Goal: Book appointment/travel/reservation

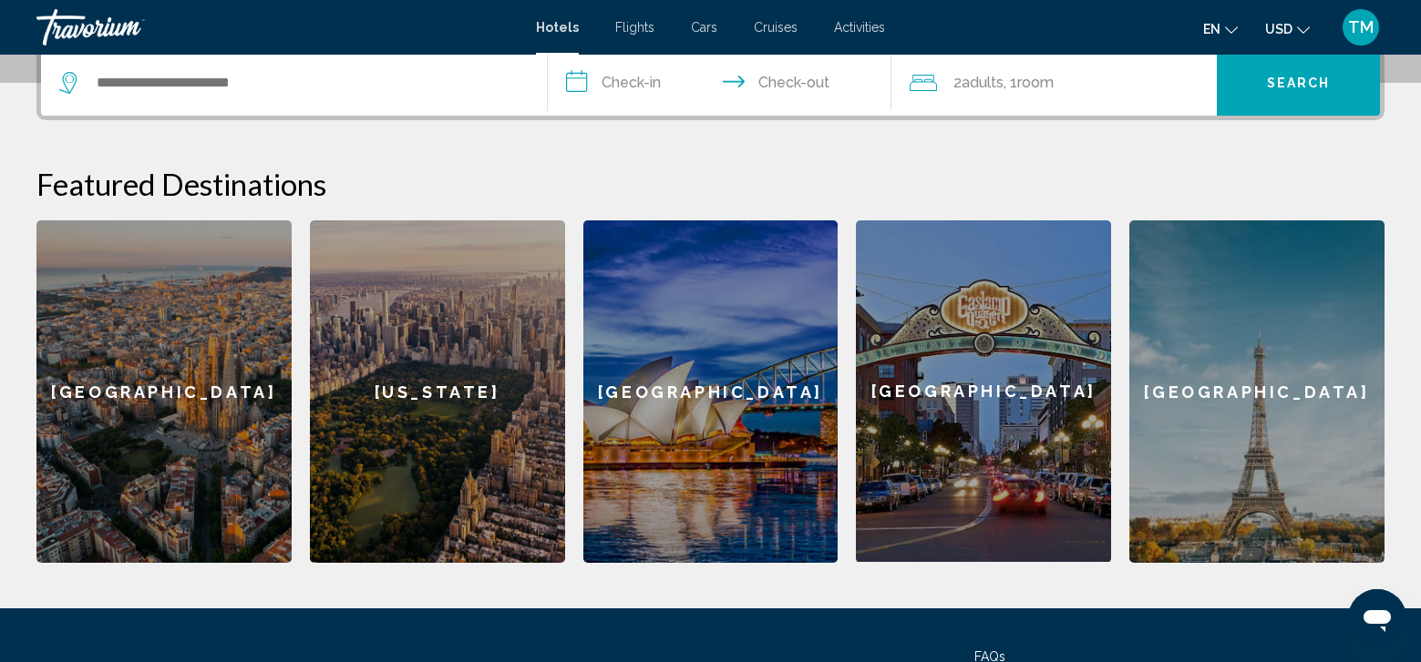
scroll to position [466, 0]
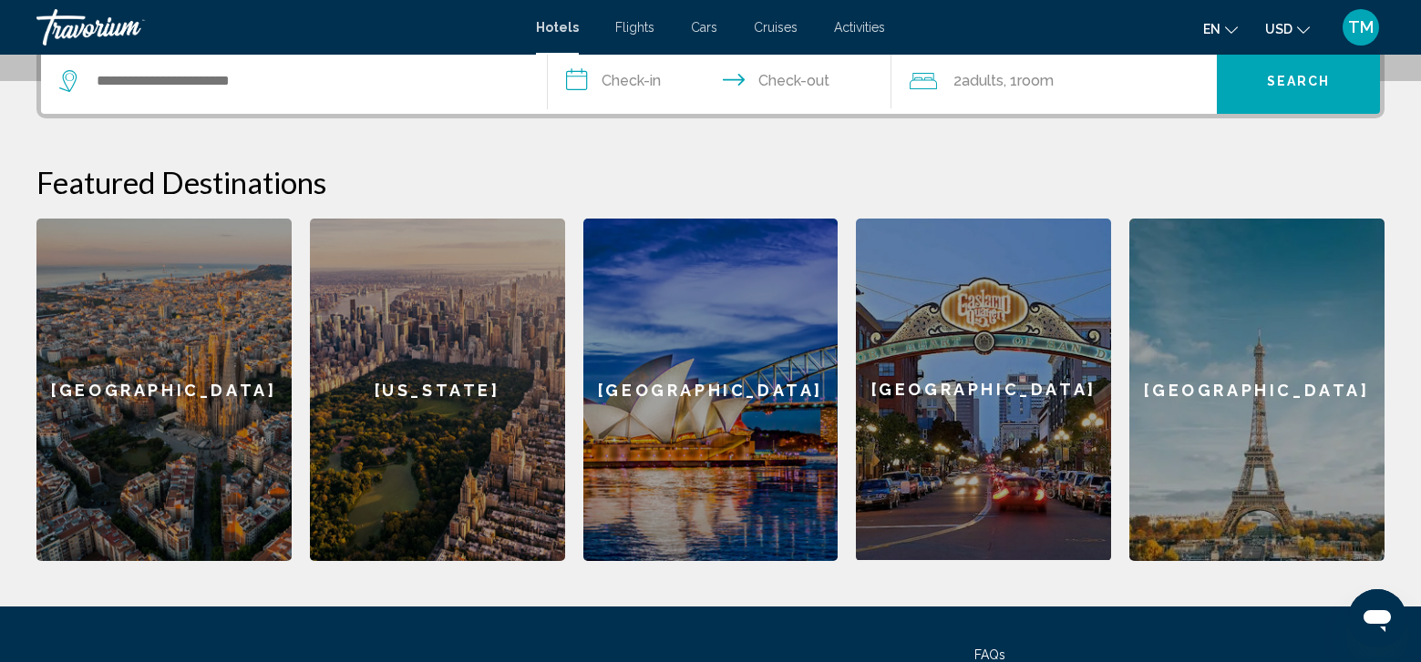
click at [470, 332] on div "[US_STATE]" at bounding box center [437, 390] width 255 height 343
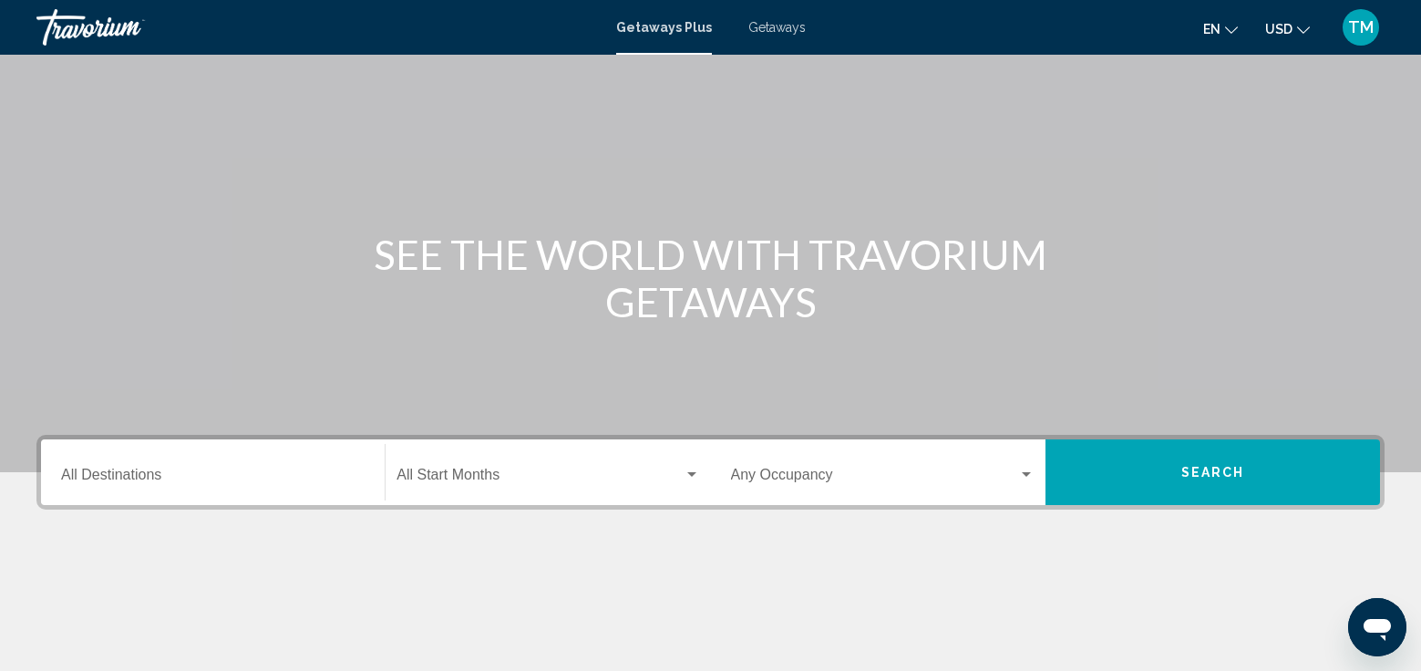
scroll to position [77, 0]
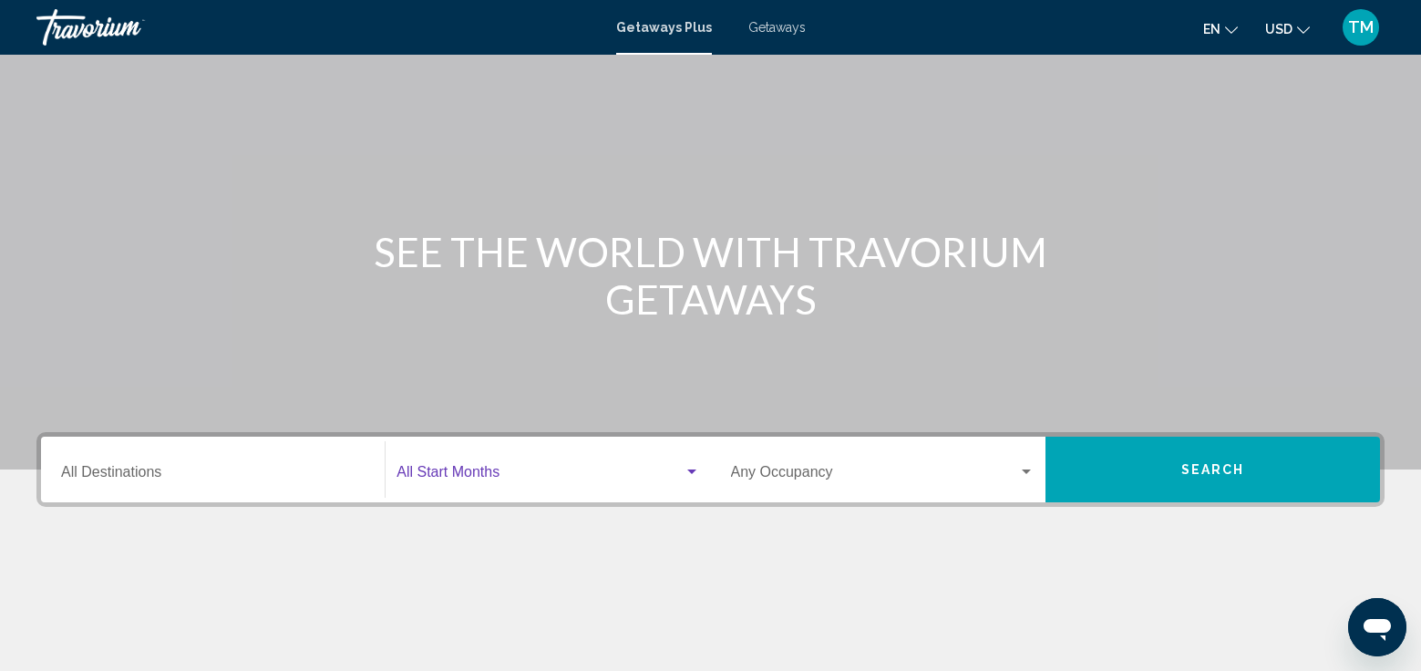
click at [688, 470] on div "Search widget" at bounding box center [691, 471] width 9 height 5
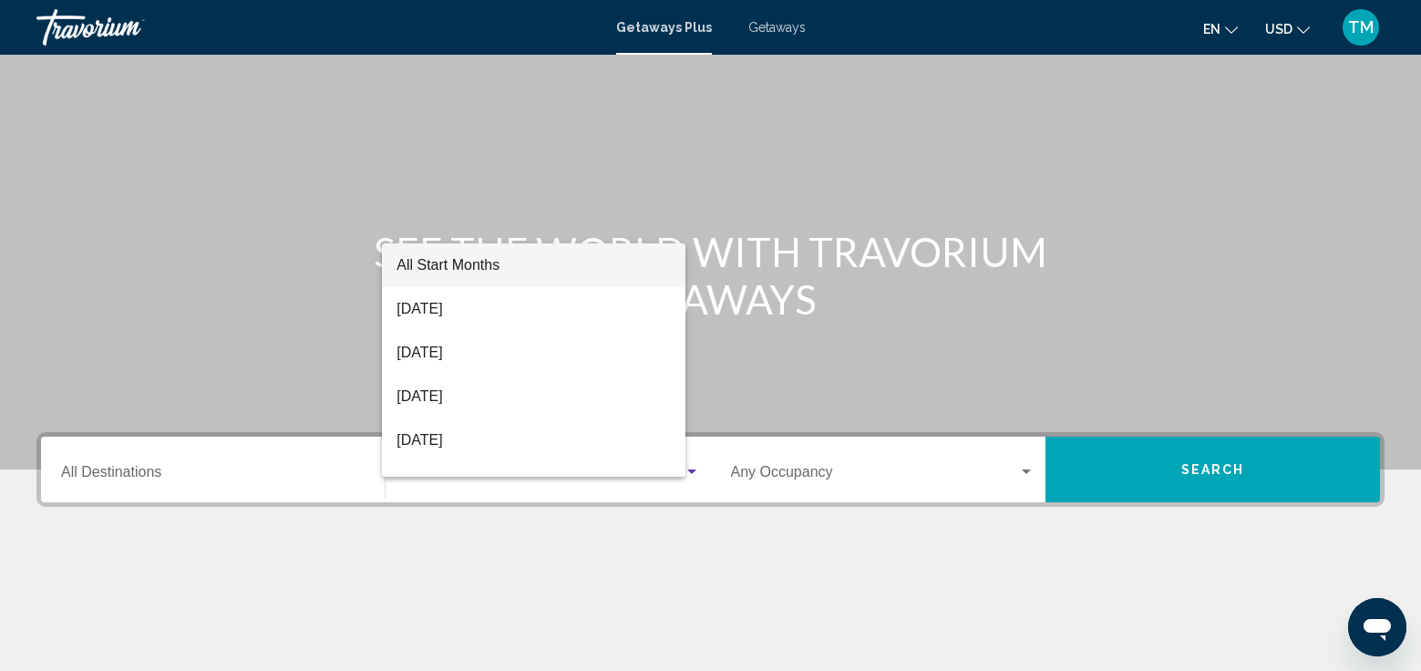
scroll to position [319, 0]
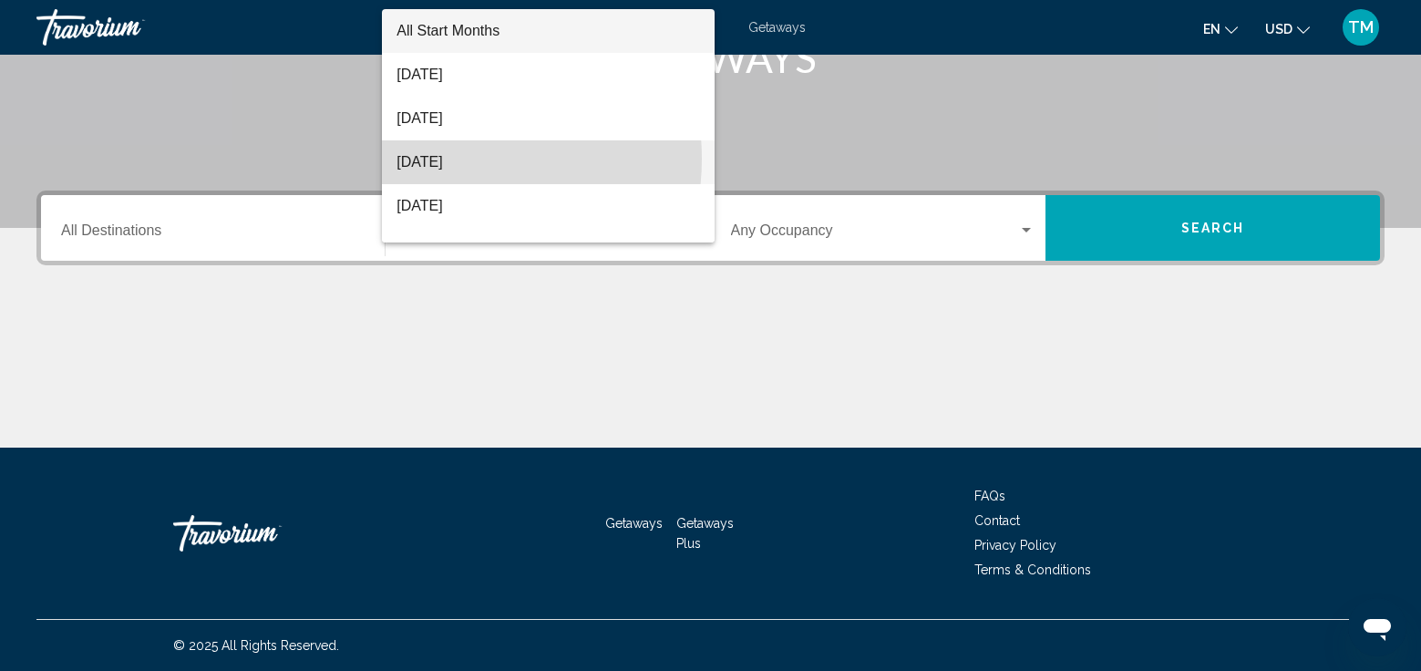
click at [451, 159] on span "October 2025" at bounding box center [547, 162] width 303 height 44
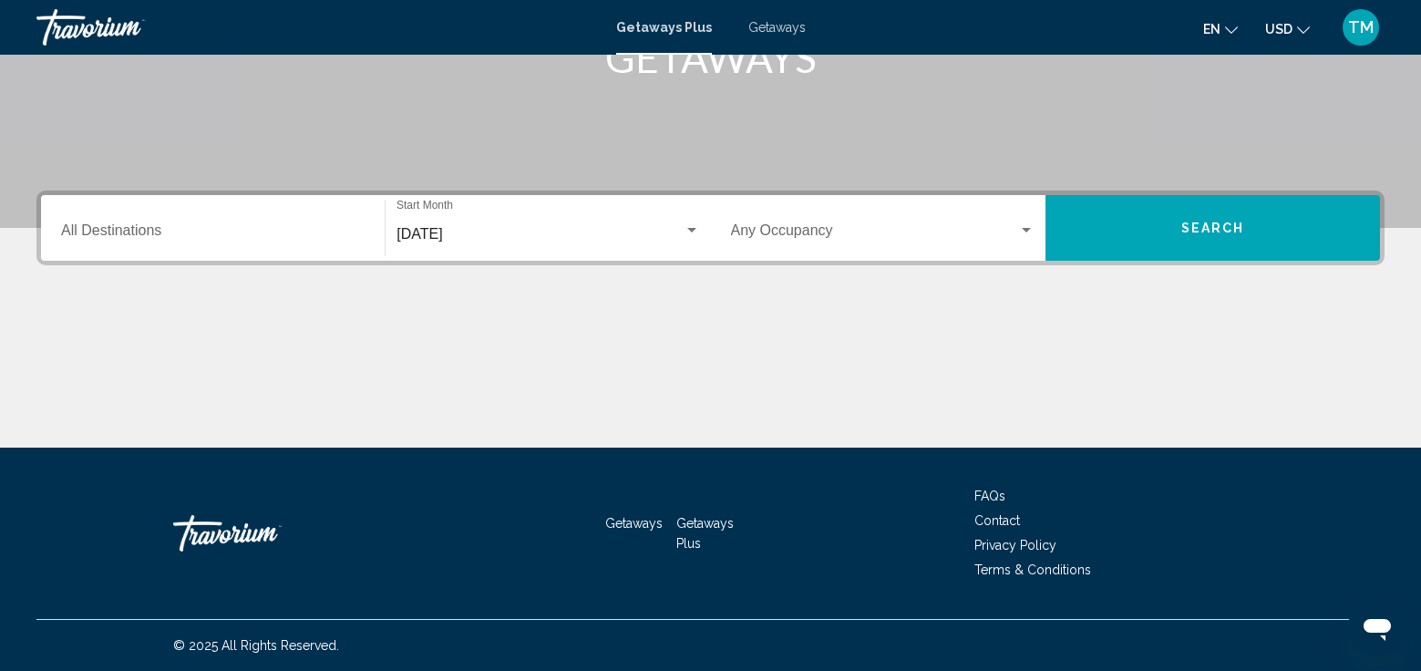
click at [146, 238] on input "Destination All Destinations" at bounding box center [212, 234] width 303 height 16
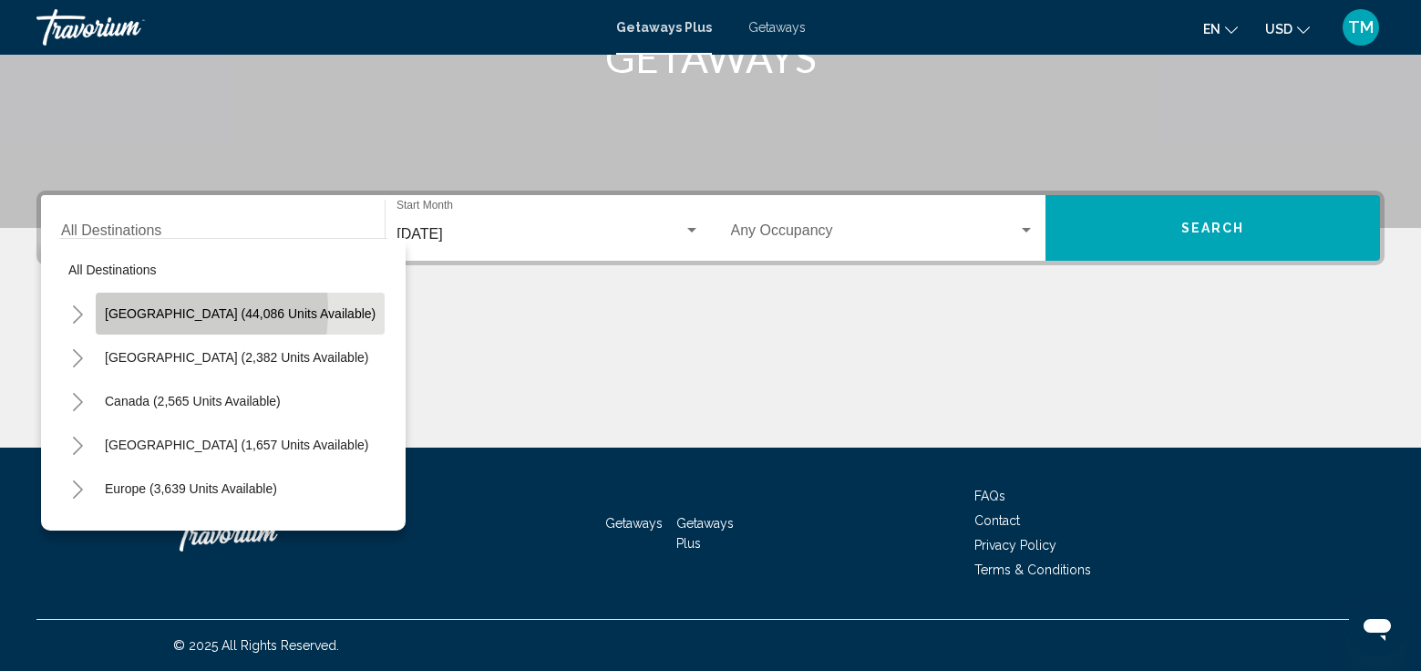
click at [145, 310] on span "United States (44,086 units available)" at bounding box center [240, 313] width 271 height 15
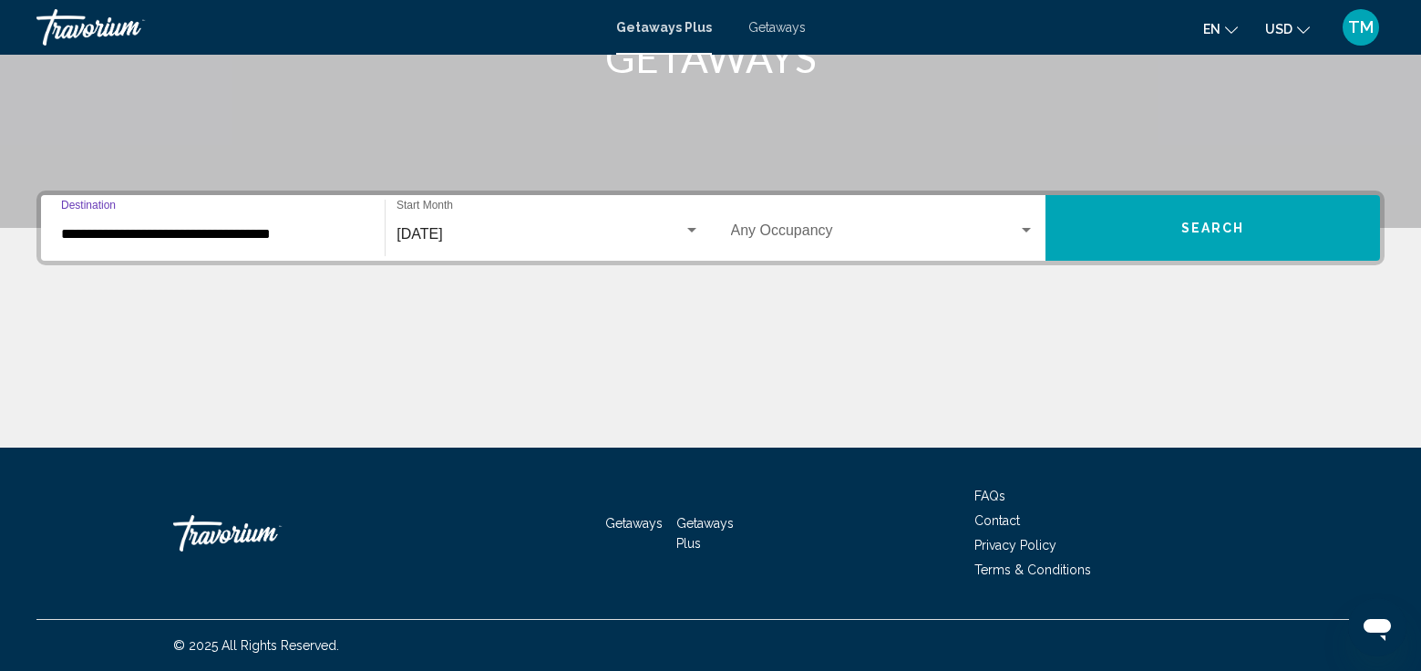
click at [331, 220] on div "**********" at bounding box center [212, 228] width 303 height 57
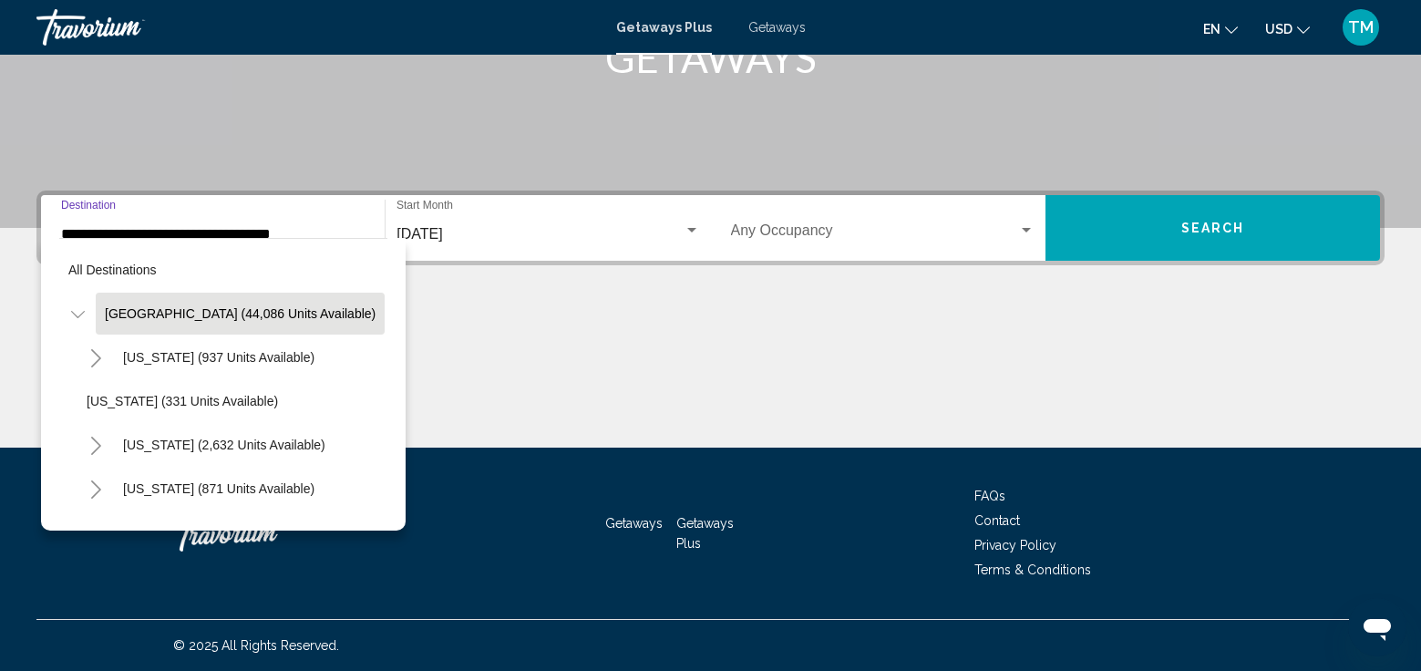
scroll to position [297, 0]
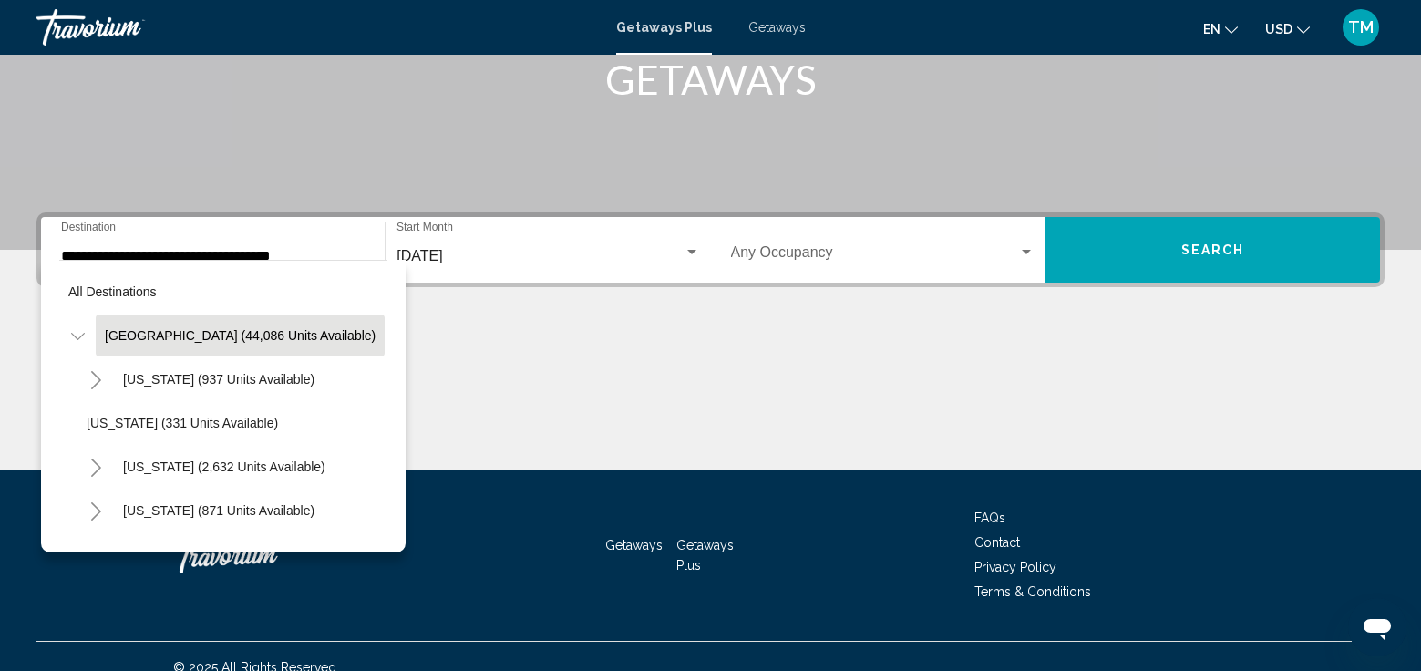
drag, startPoint x: 327, startPoint y: 231, endPoint x: 323, endPoint y: 248, distance: 17.9
click at [323, 248] on div "**********" at bounding box center [212, 249] width 303 height 57
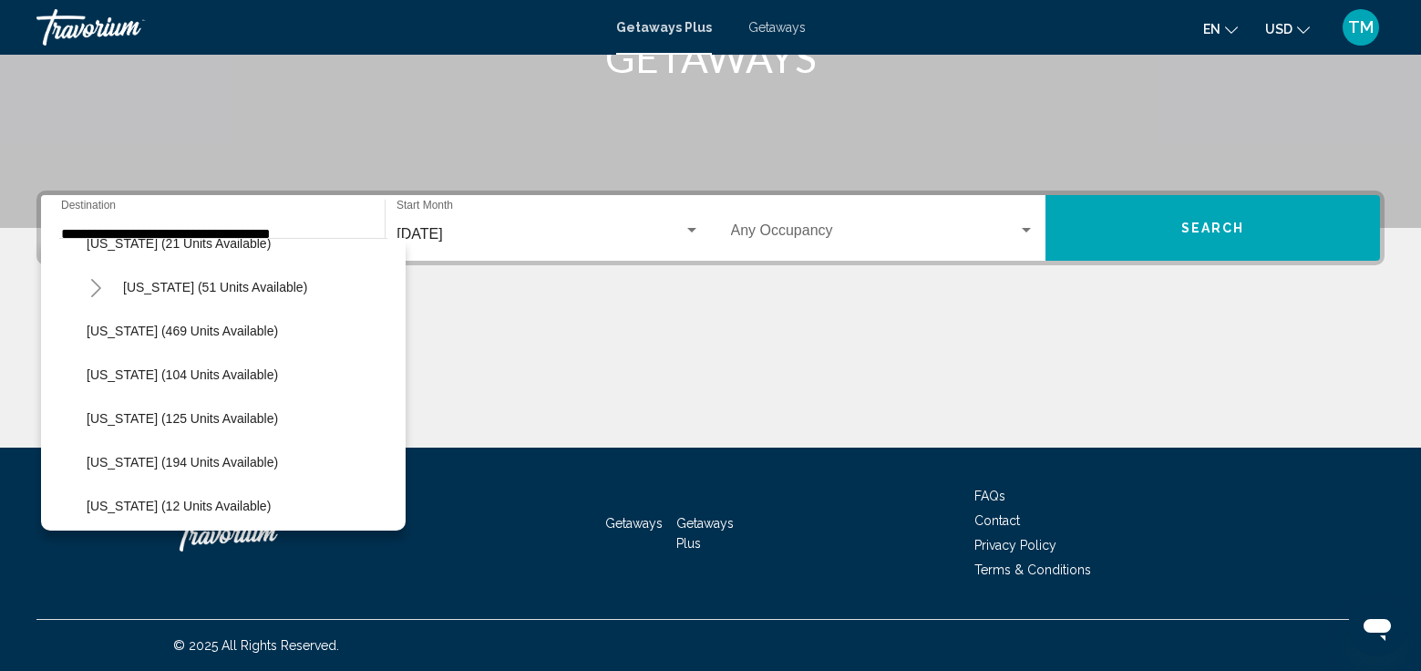
scroll to position [413, 0]
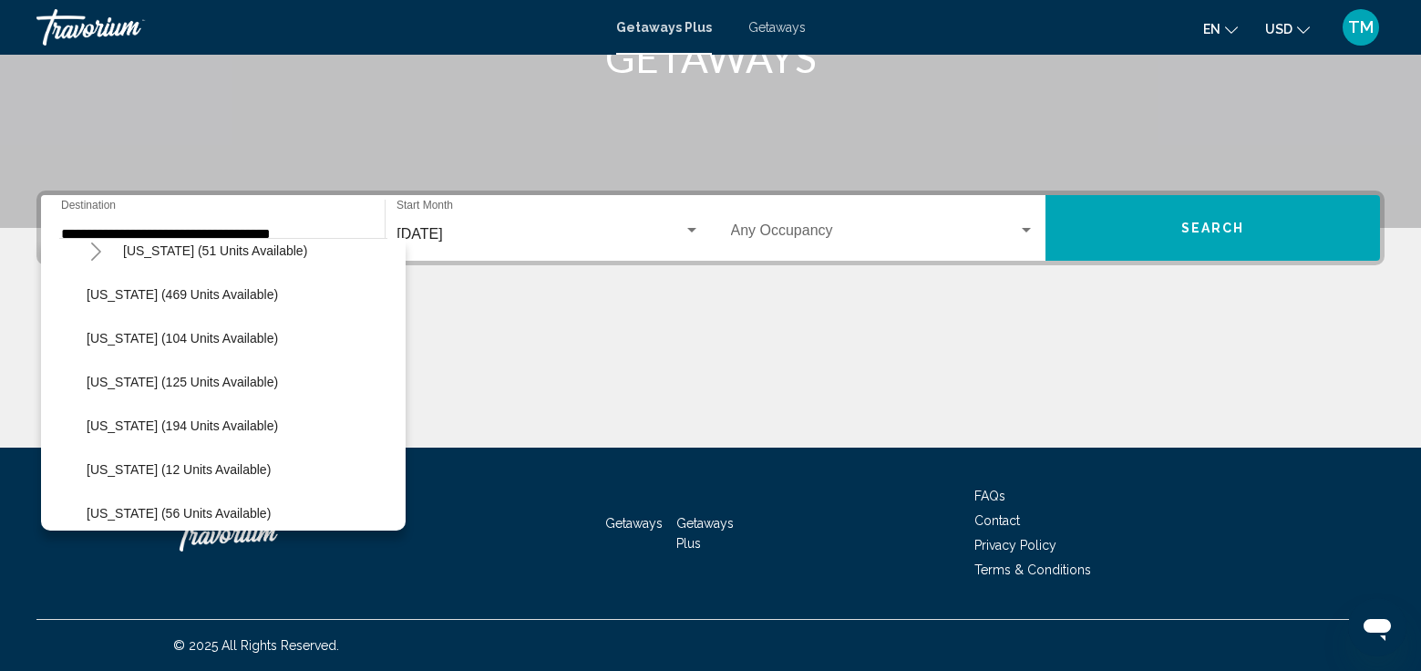
drag, startPoint x: 379, startPoint y: 497, endPoint x: 354, endPoint y: 488, distance: 26.2
click at [354, 488] on li "Kentucky (12 units available)" at bounding box center [232, 469] width 310 height 44
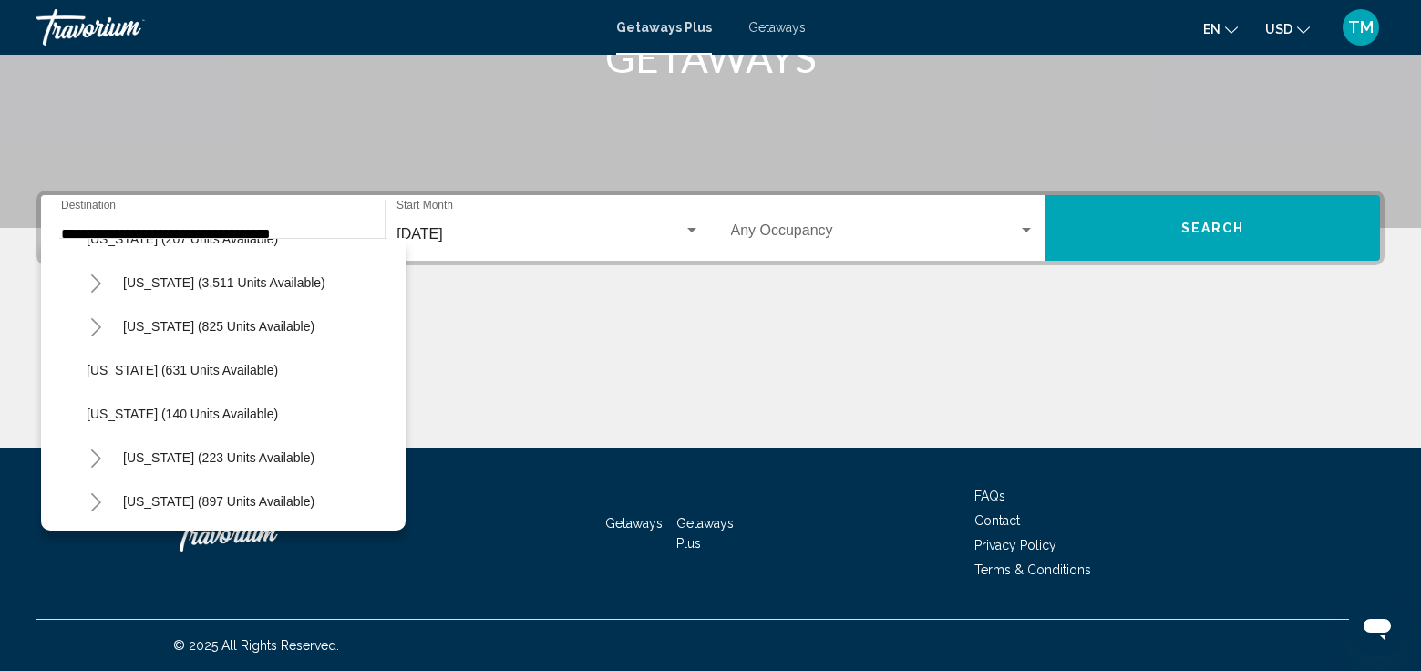
scroll to position [1046, 0]
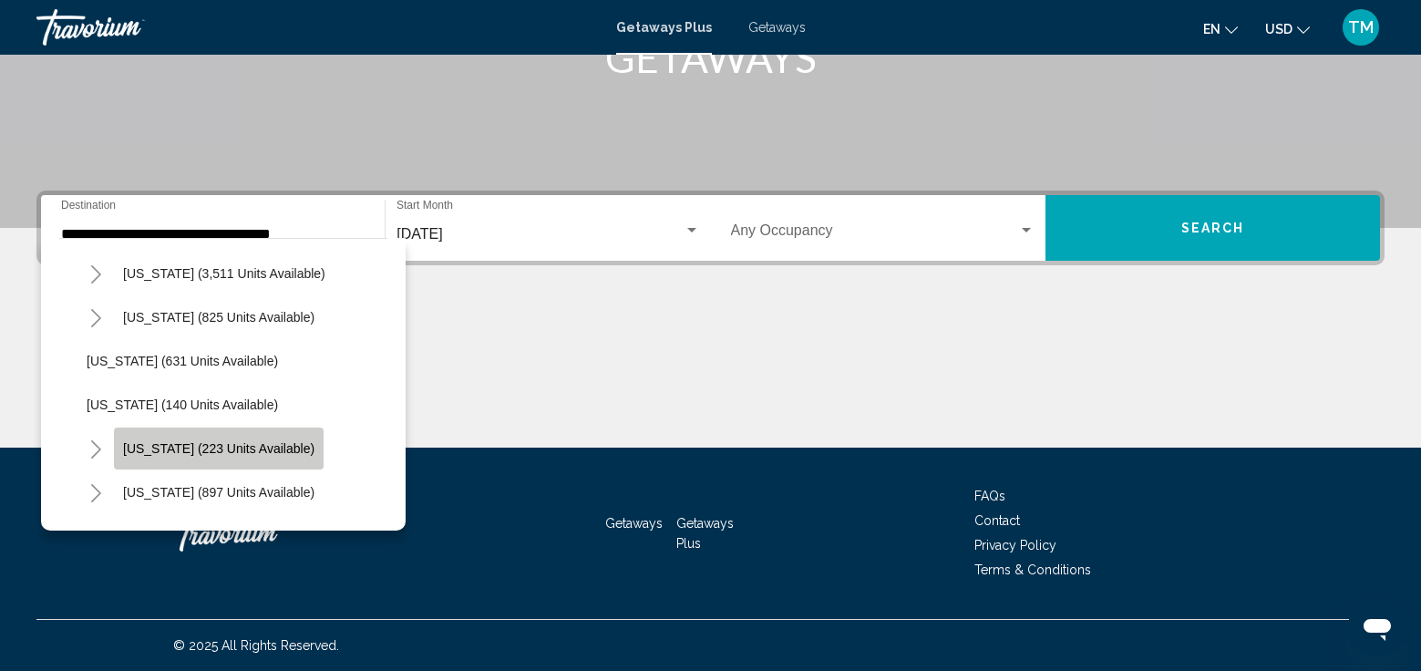
click at [245, 453] on span "New York (223 units available)" at bounding box center [218, 448] width 191 height 15
type input "**********"
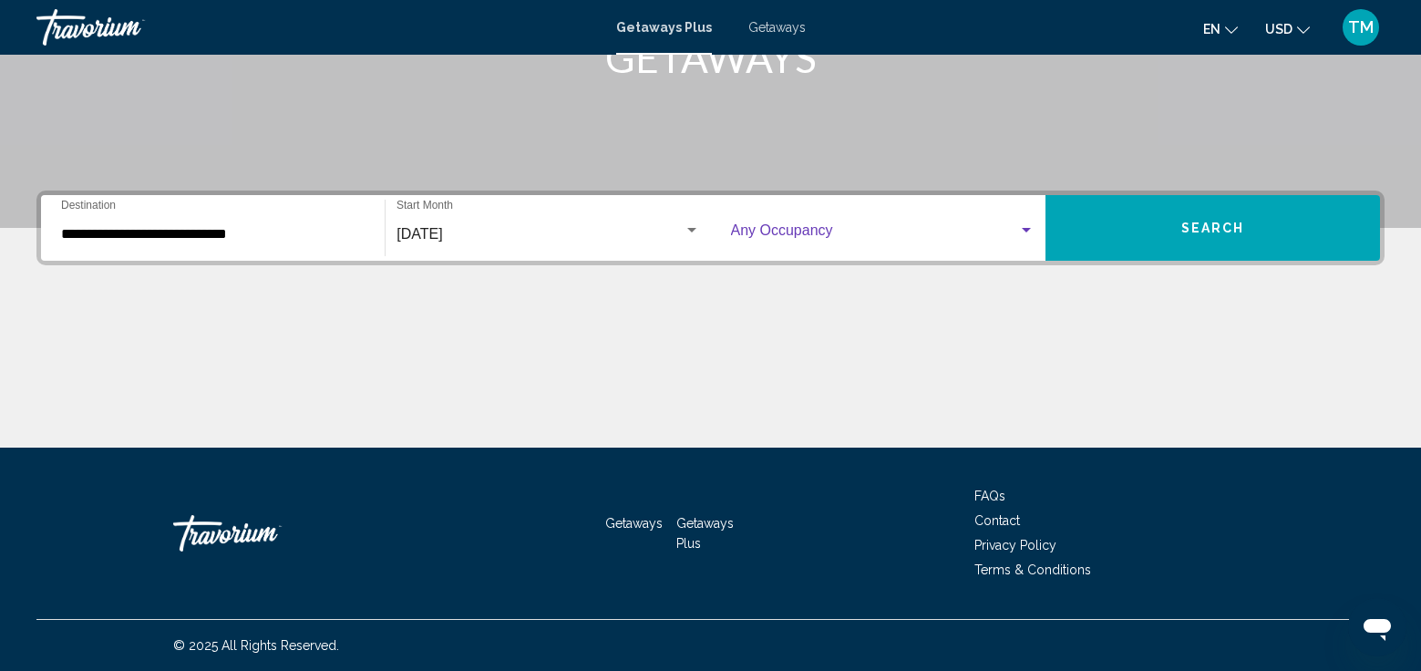
click at [1027, 230] on div "Search widget" at bounding box center [1026, 230] width 9 height 5
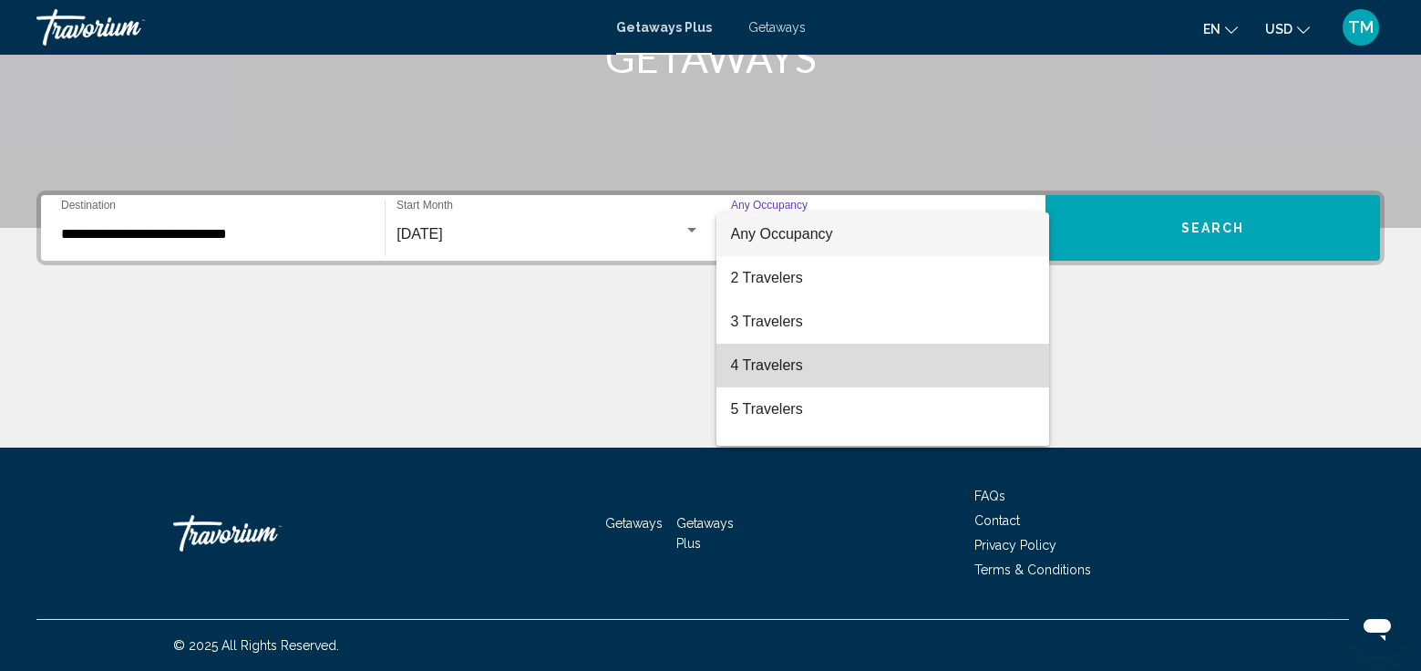
click at [919, 365] on span "4 Travelers" at bounding box center [882, 366] width 303 height 44
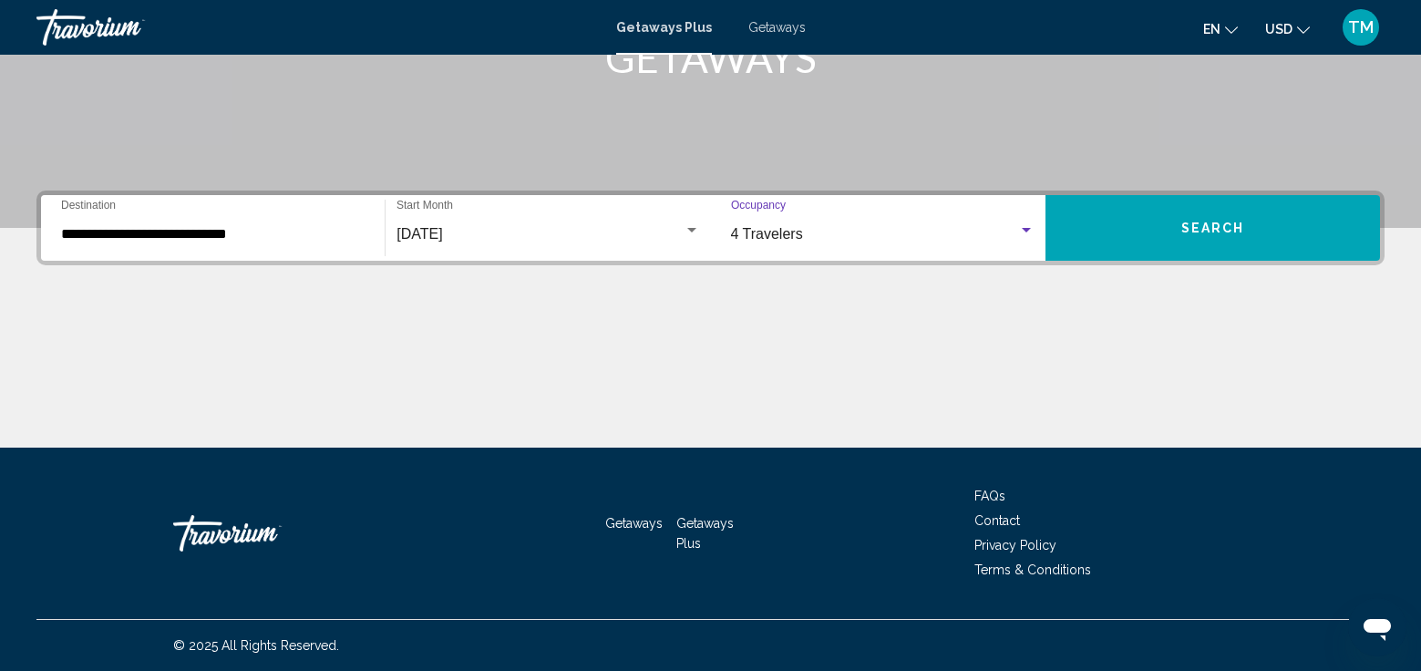
click at [1148, 222] on button "Search" at bounding box center [1212, 228] width 334 height 66
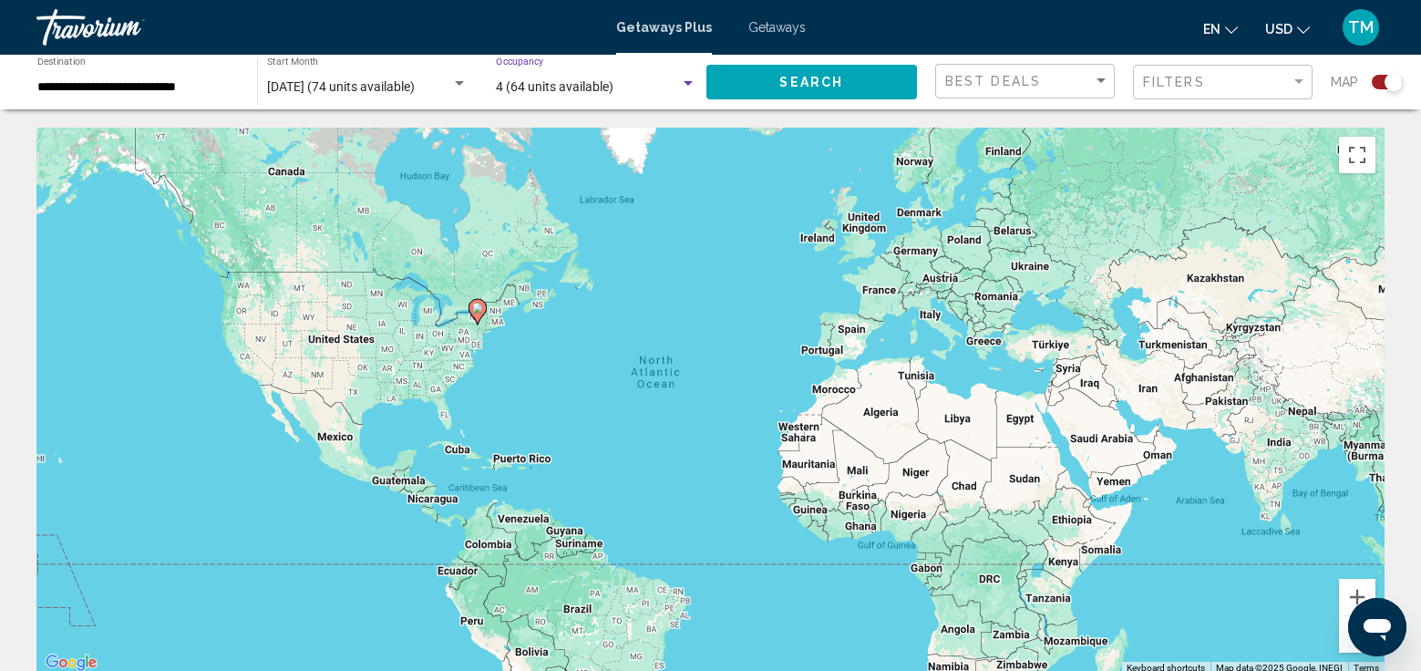
click at [687, 85] on div "Search widget" at bounding box center [687, 83] width 9 height 5
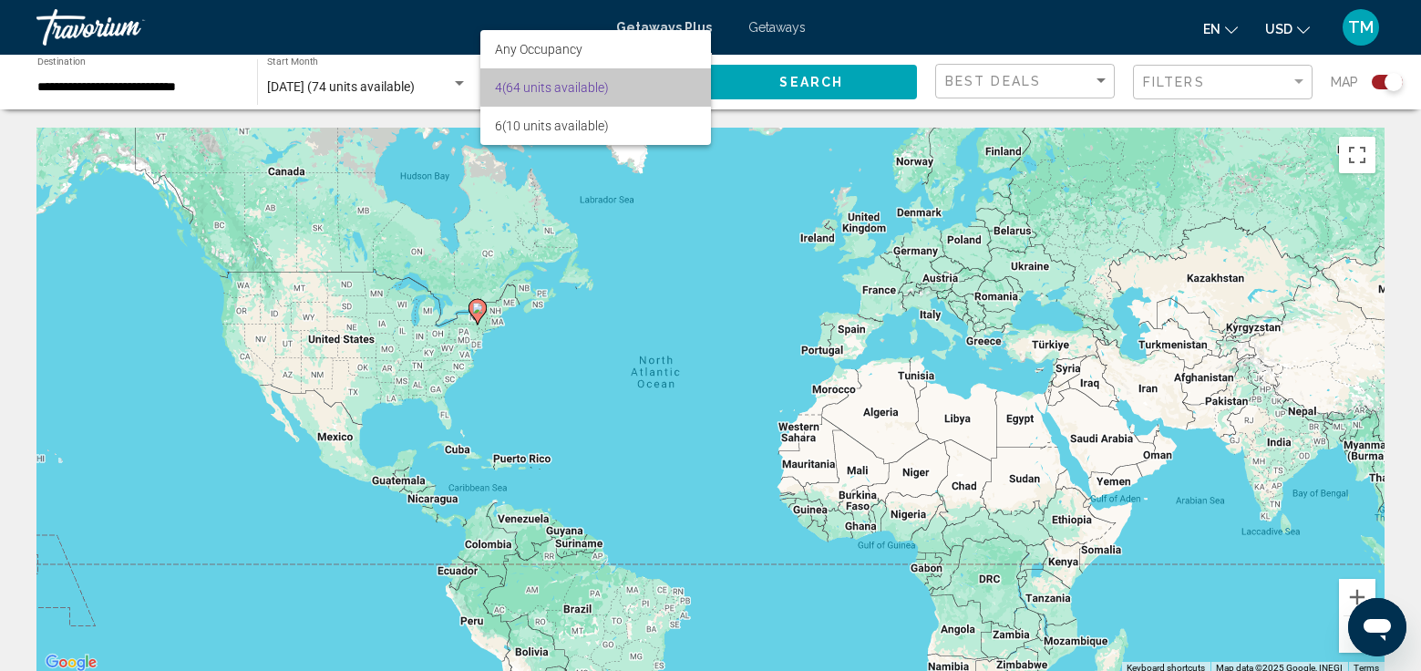
click at [687, 85] on span "4 (64 units available)" at bounding box center [595, 87] width 200 height 38
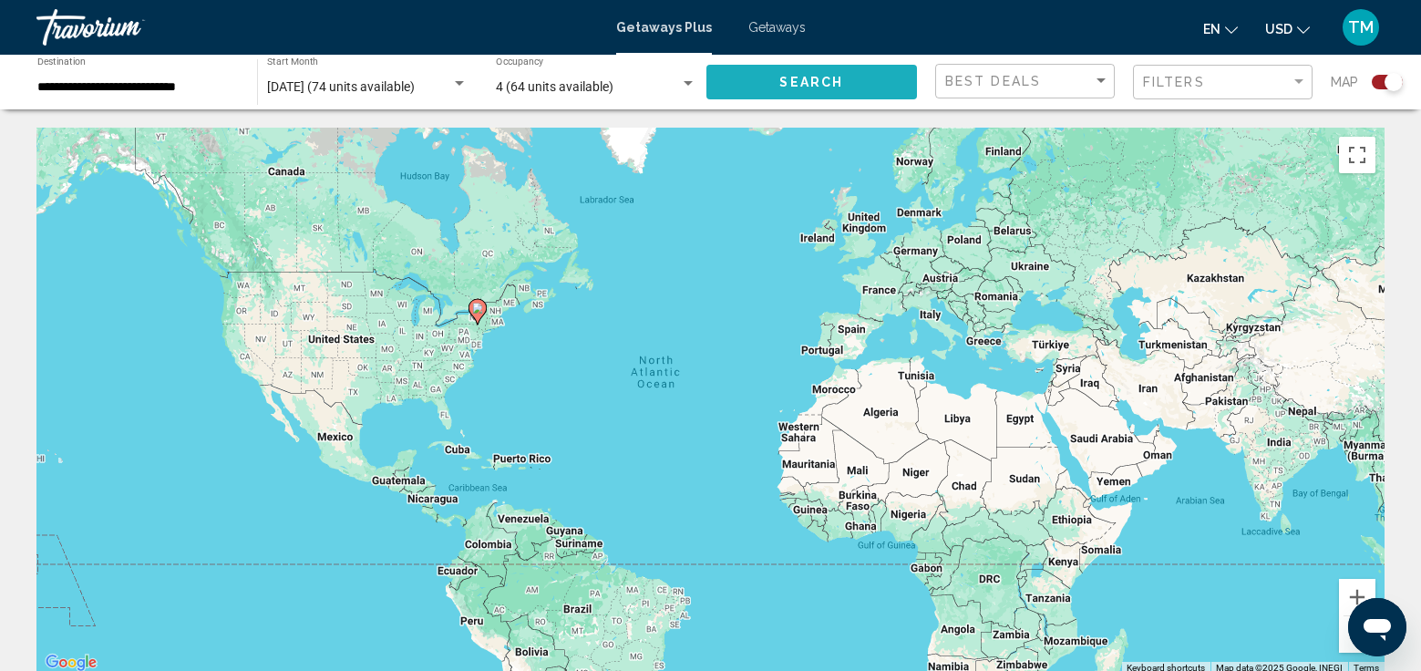
click at [775, 77] on button "Search" at bounding box center [811, 82] width 211 height 34
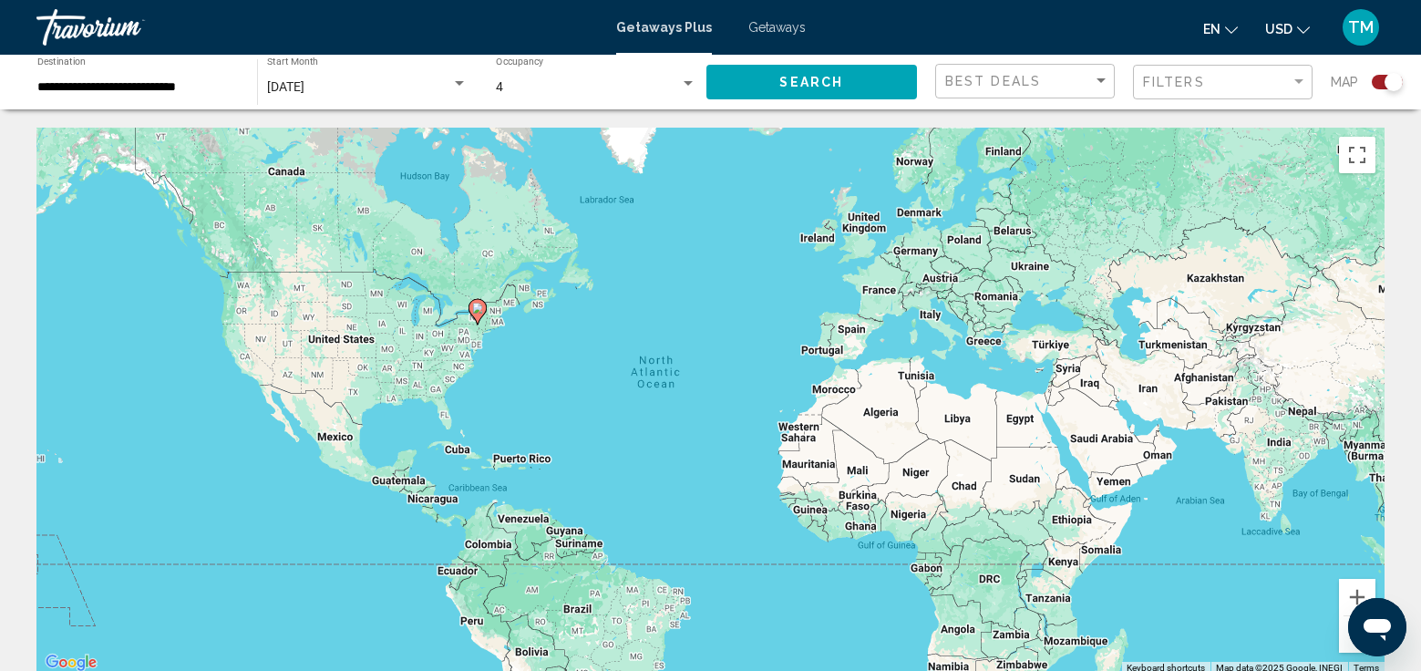
click at [763, 27] on span "Getaways" at bounding box center [776, 27] width 57 height 15
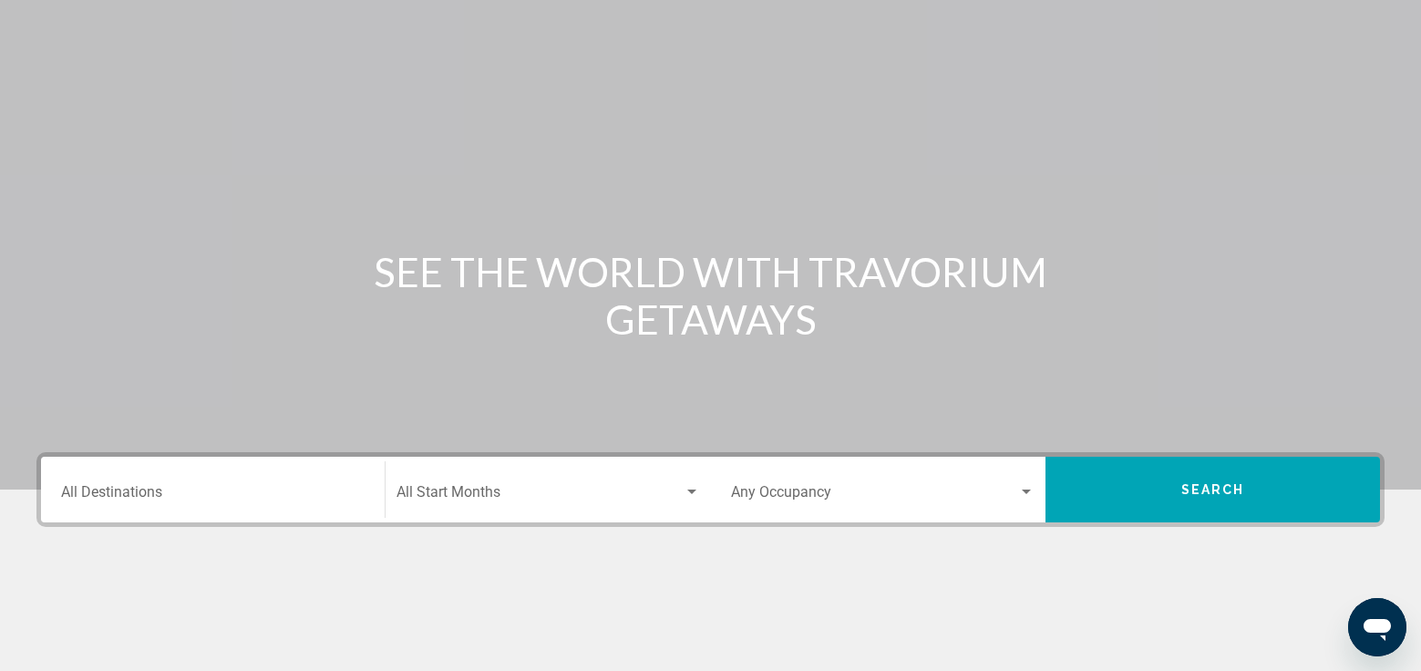
scroll to position [39, 0]
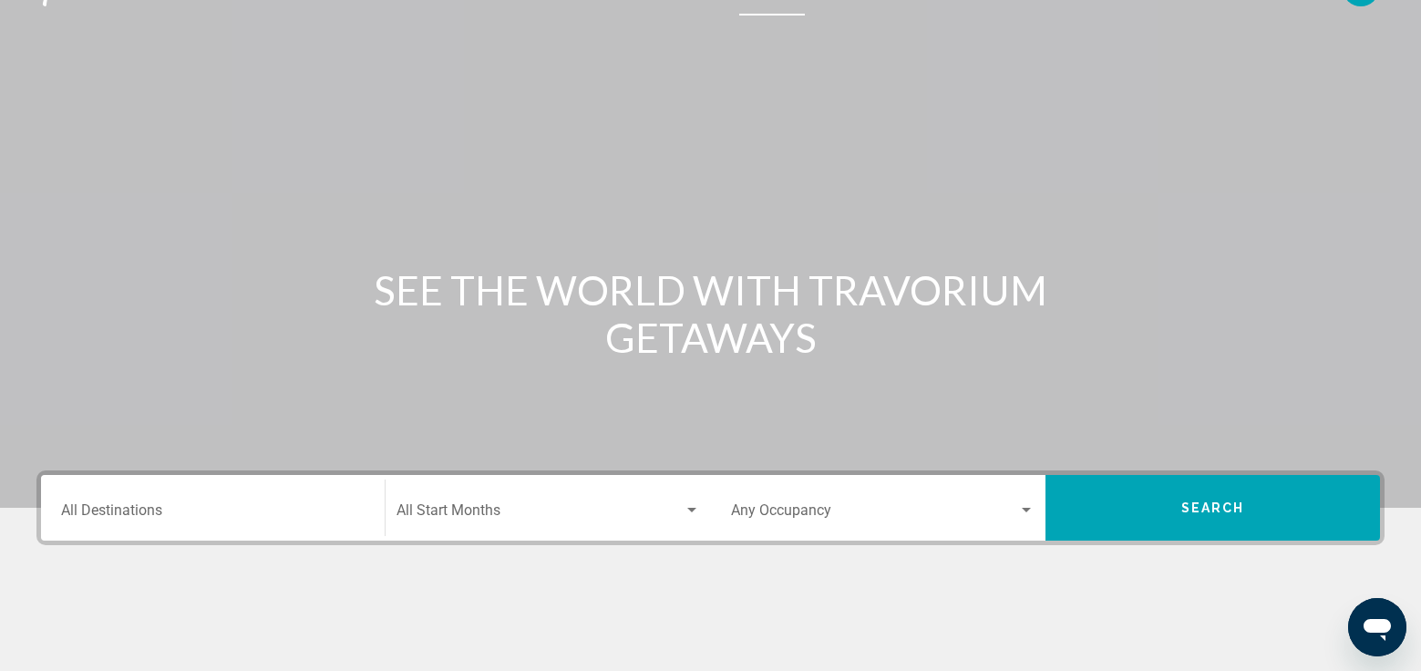
click at [84, 518] on input "Destination All Destinations" at bounding box center [212, 514] width 303 height 16
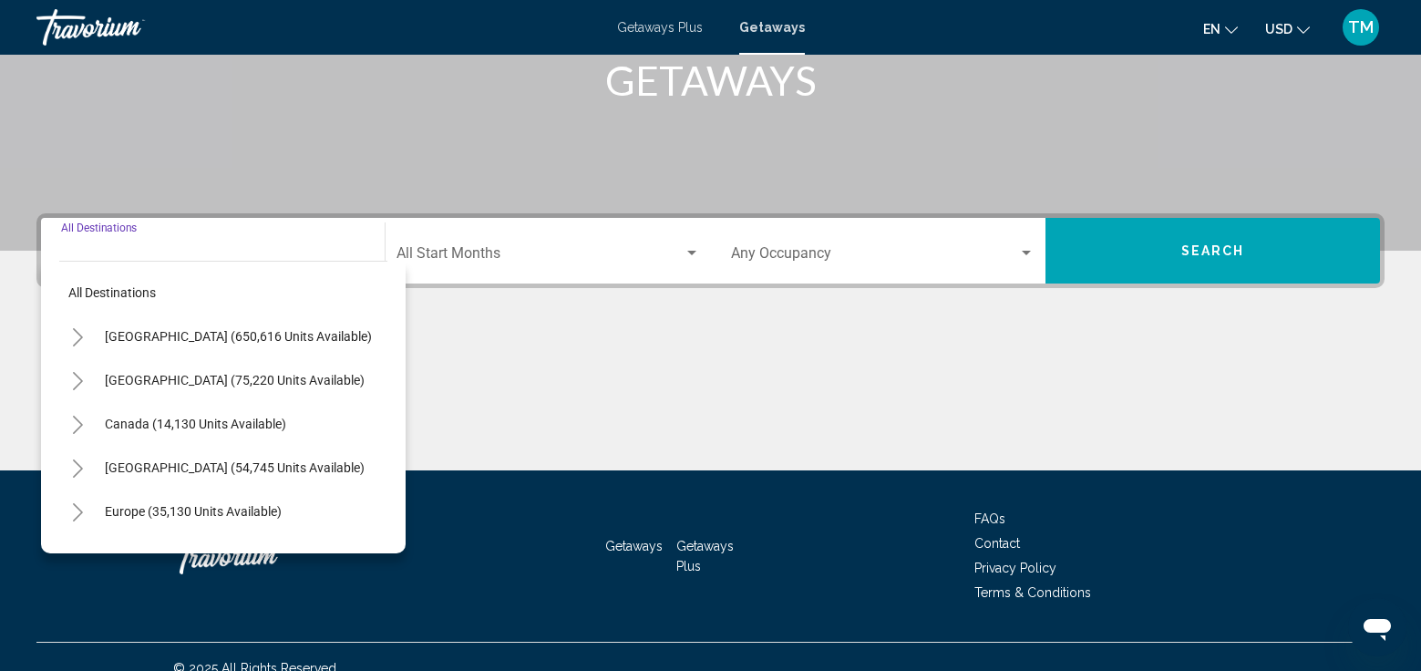
scroll to position [319, 0]
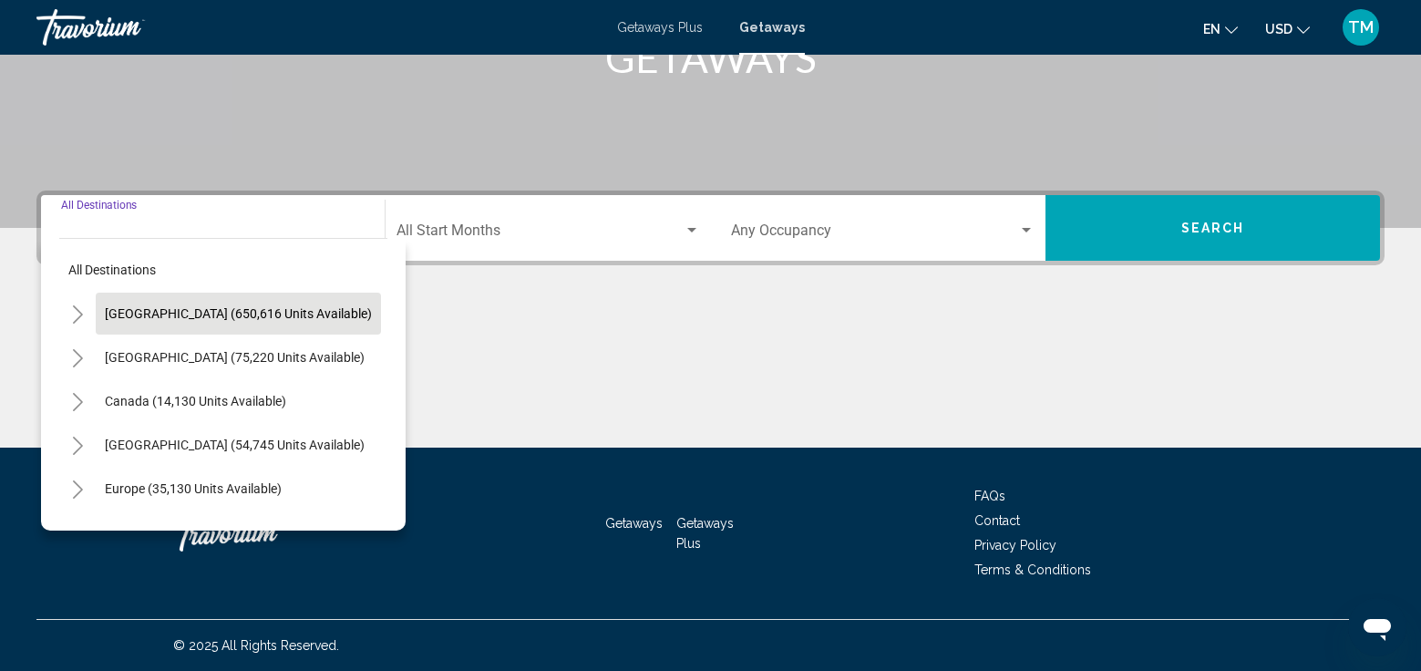
click at [188, 300] on button "United States (650,616 units available)" at bounding box center [238, 314] width 285 height 42
type input "**********"
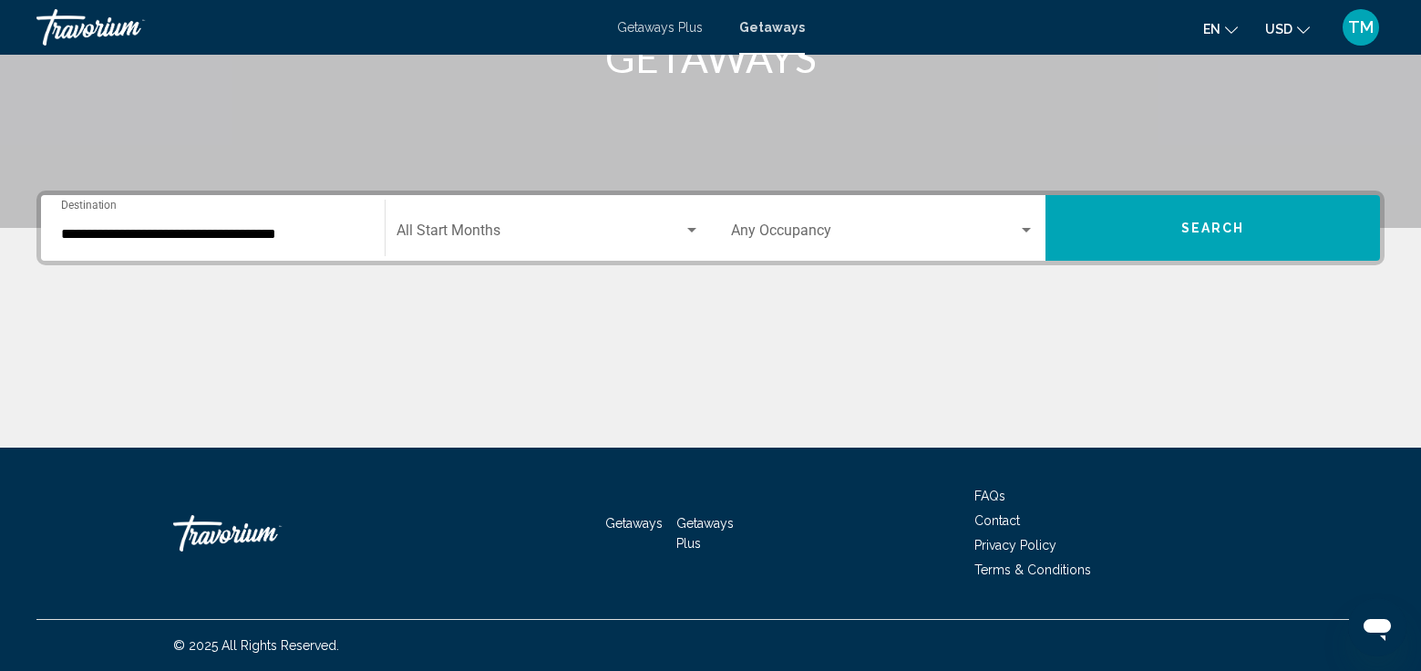
click at [657, 36] on div "Getaways Plus Getaways en English Español Français Italiano Português русский U…" at bounding box center [710, 27] width 1421 height 38
click at [650, 27] on span "Getaways Plus" at bounding box center [660, 27] width 86 height 15
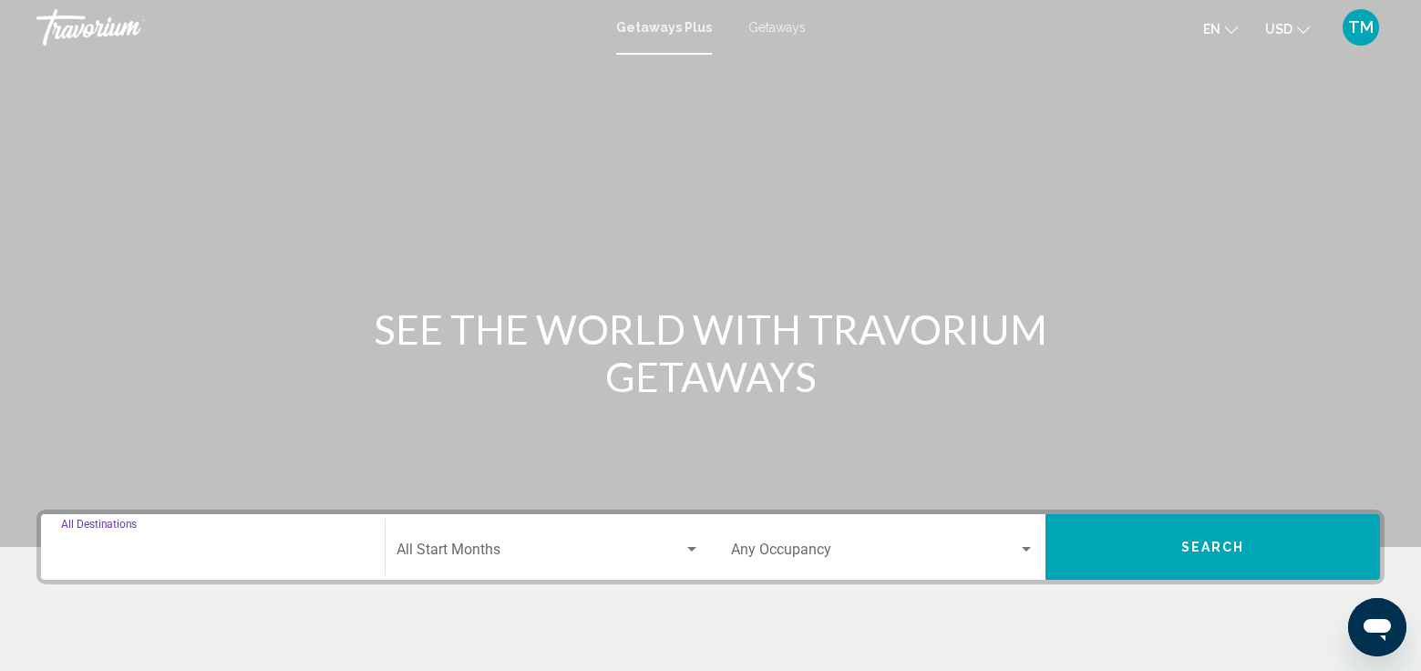
click at [149, 547] on input "Destination All Destinations" at bounding box center [212, 553] width 303 height 16
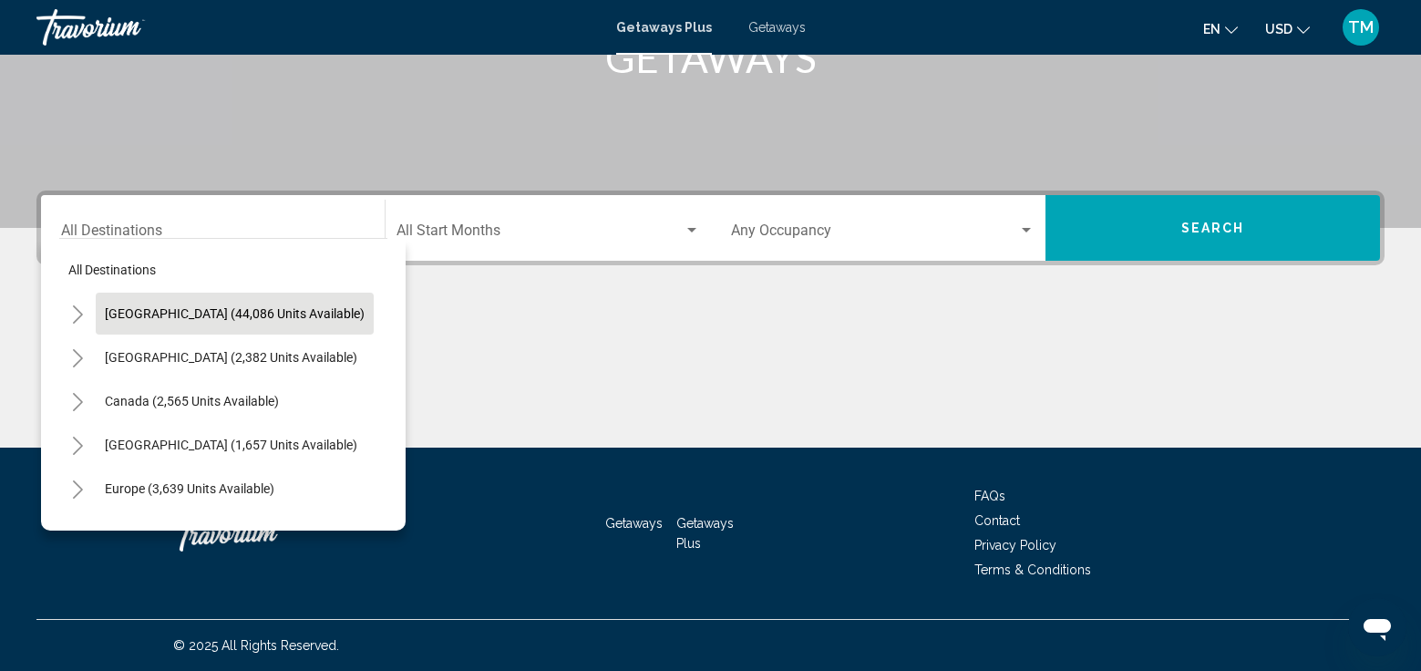
click at [179, 312] on span "United States (44,086 units available)" at bounding box center [235, 313] width 260 height 15
type input "**********"
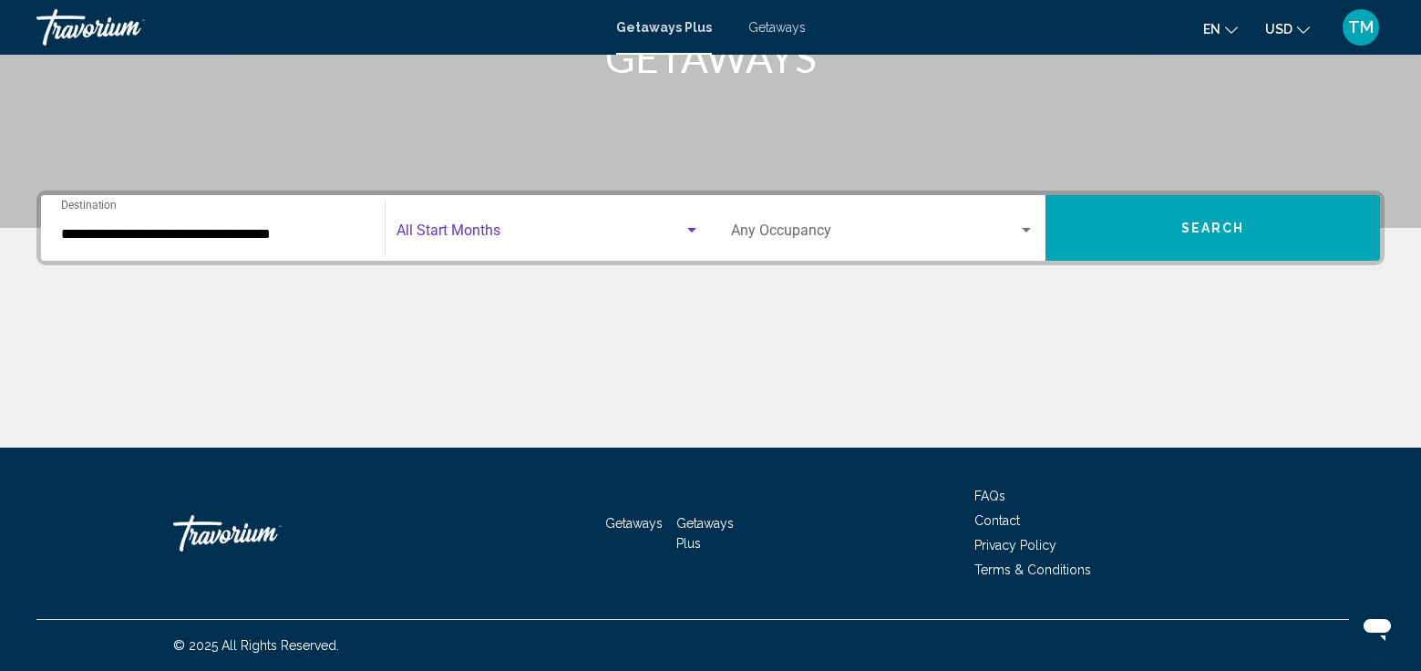
click at [692, 230] on div "Search widget" at bounding box center [691, 230] width 9 height 5
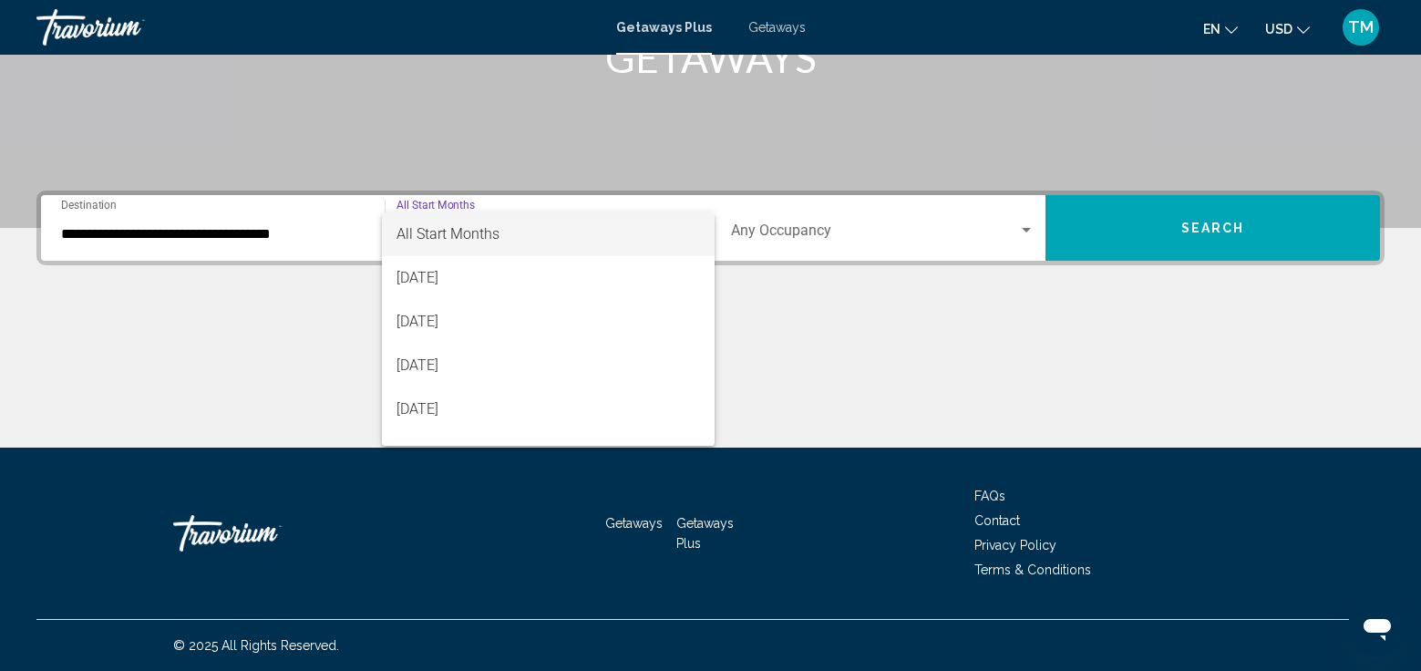
click at [648, 236] on span "All Start Months" at bounding box center [547, 234] width 303 height 44
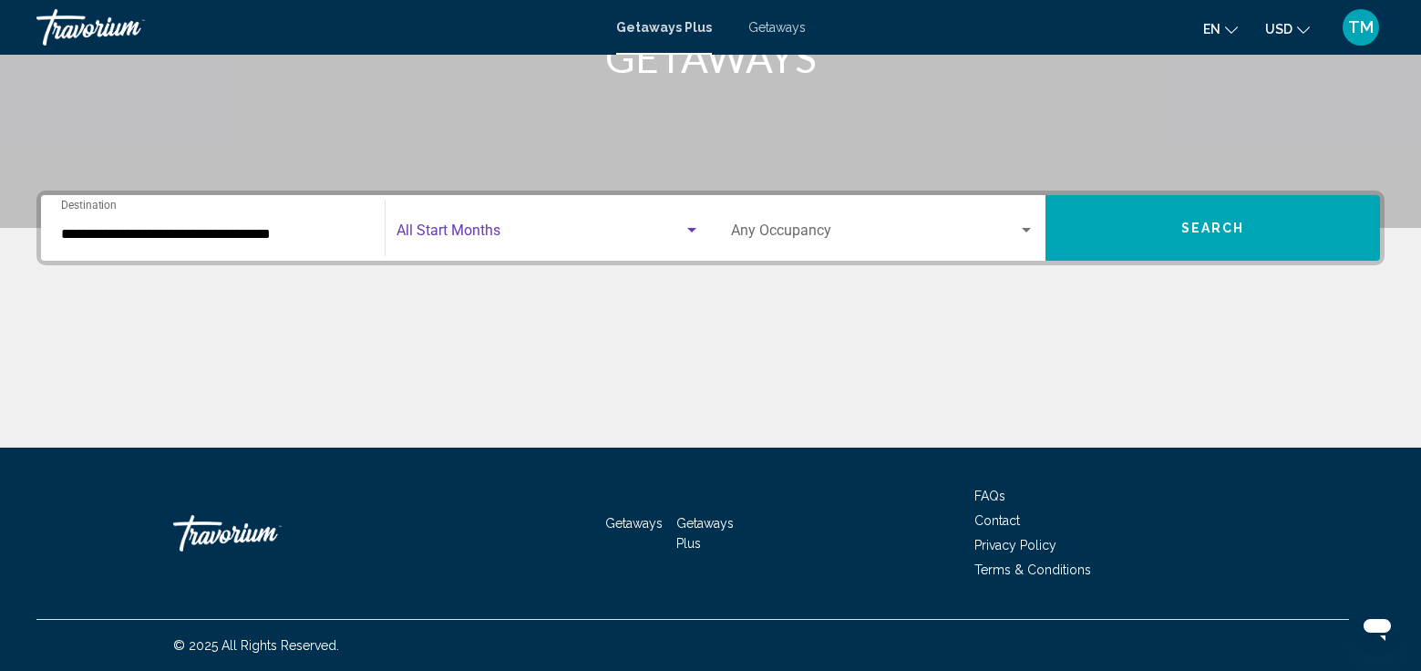
click at [1022, 234] on div "Search widget" at bounding box center [1026, 230] width 16 height 15
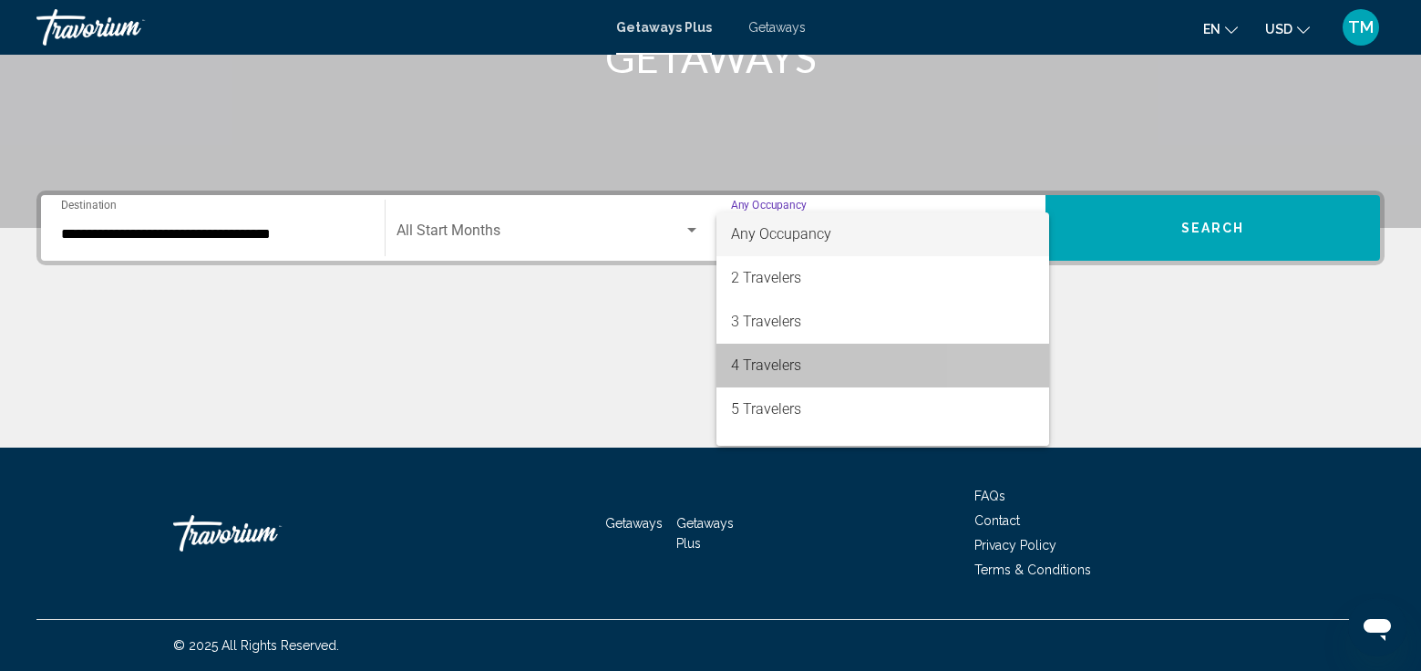
click at [987, 368] on span "4 Travelers" at bounding box center [882, 366] width 303 height 44
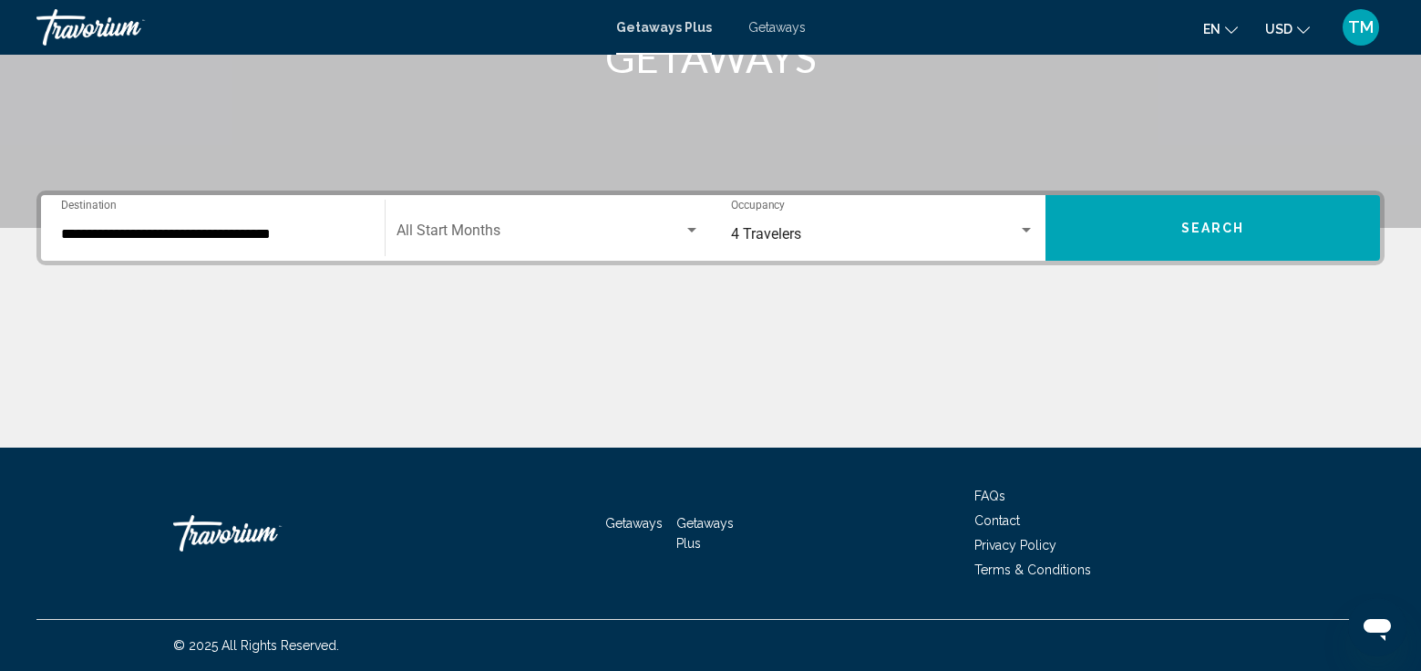
drag, startPoint x: 987, startPoint y: 368, endPoint x: 1280, endPoint y: 376, distance: 293.5
click at [1280, 376] on div "Main content" at bounding box center [710, 379] width 1348 height 137
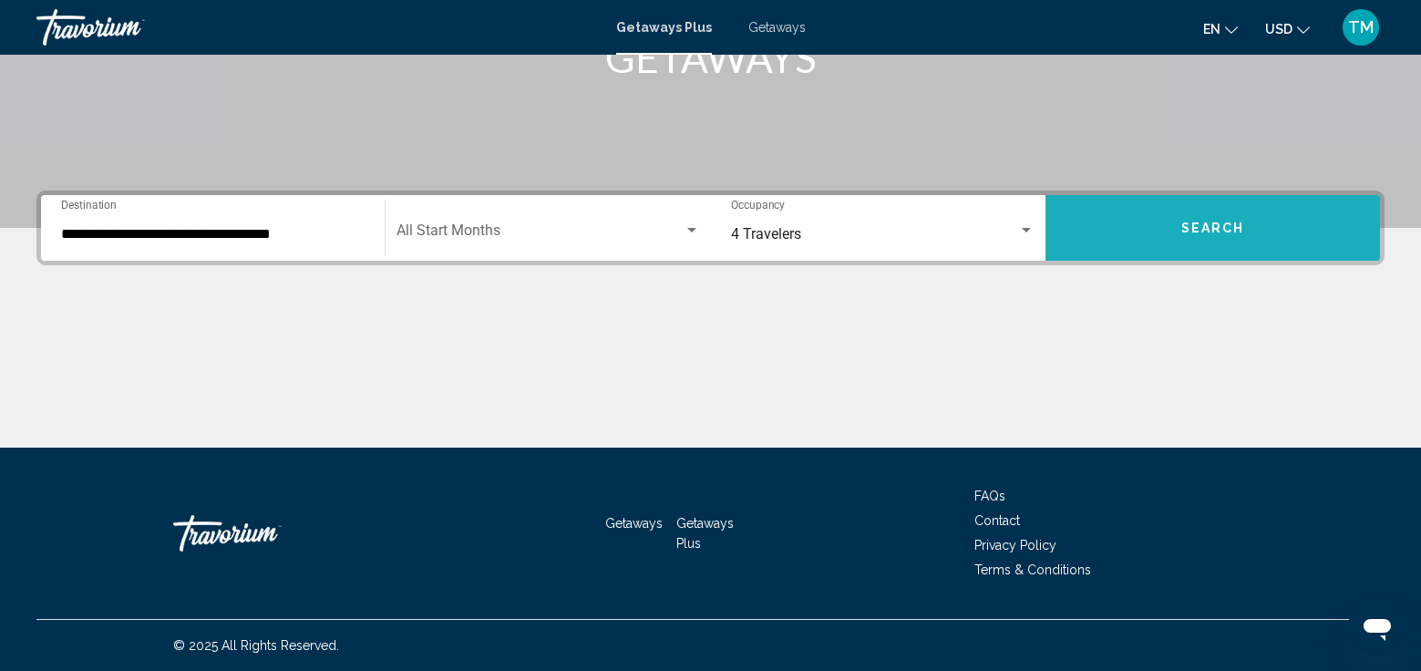
click at [1153, 240] on button "Search" at bounding box center [1212, 228] width 334 height 66
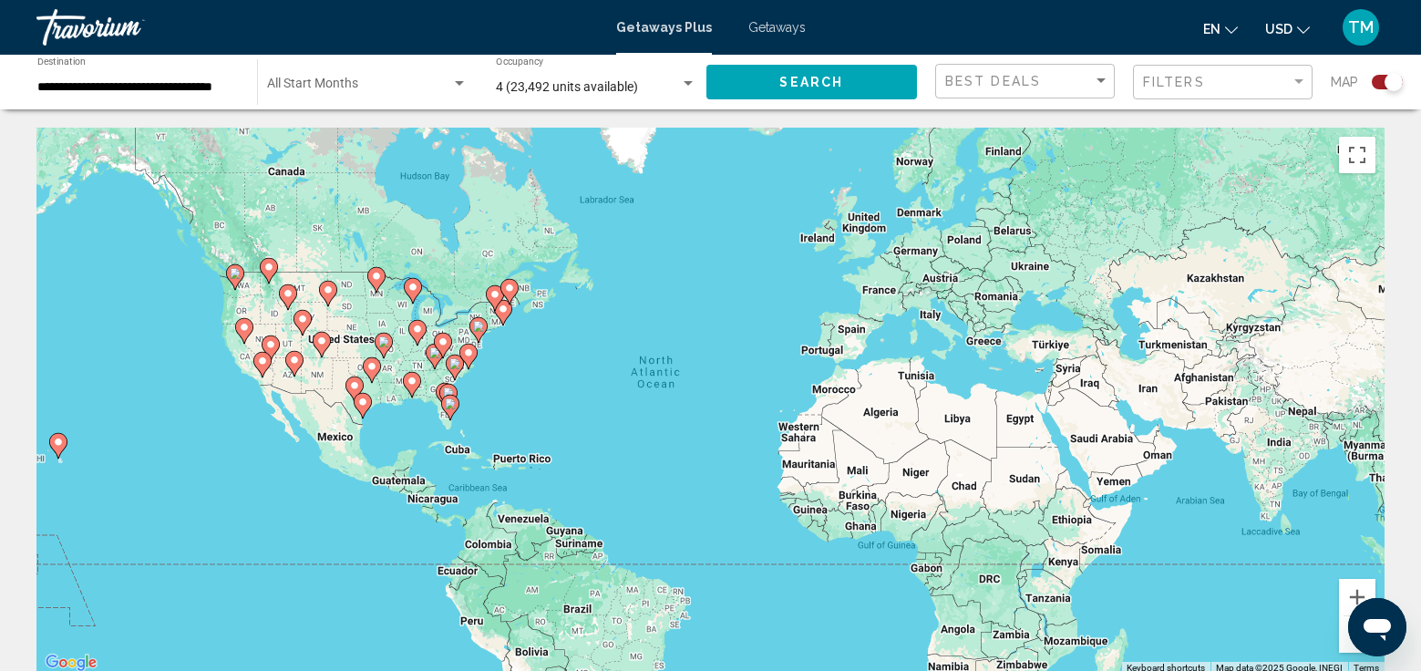
drag, startPoint x: 1153, startPoint y: 240, endPoint x: 937, endPoint y: 134, distance: 240.4
click at [937, 134] on div "To activate drag with keyboard, press Alt + Enter. Once in keyboard drag state,…" at bounding box center [710, 401] width 1348 height 547
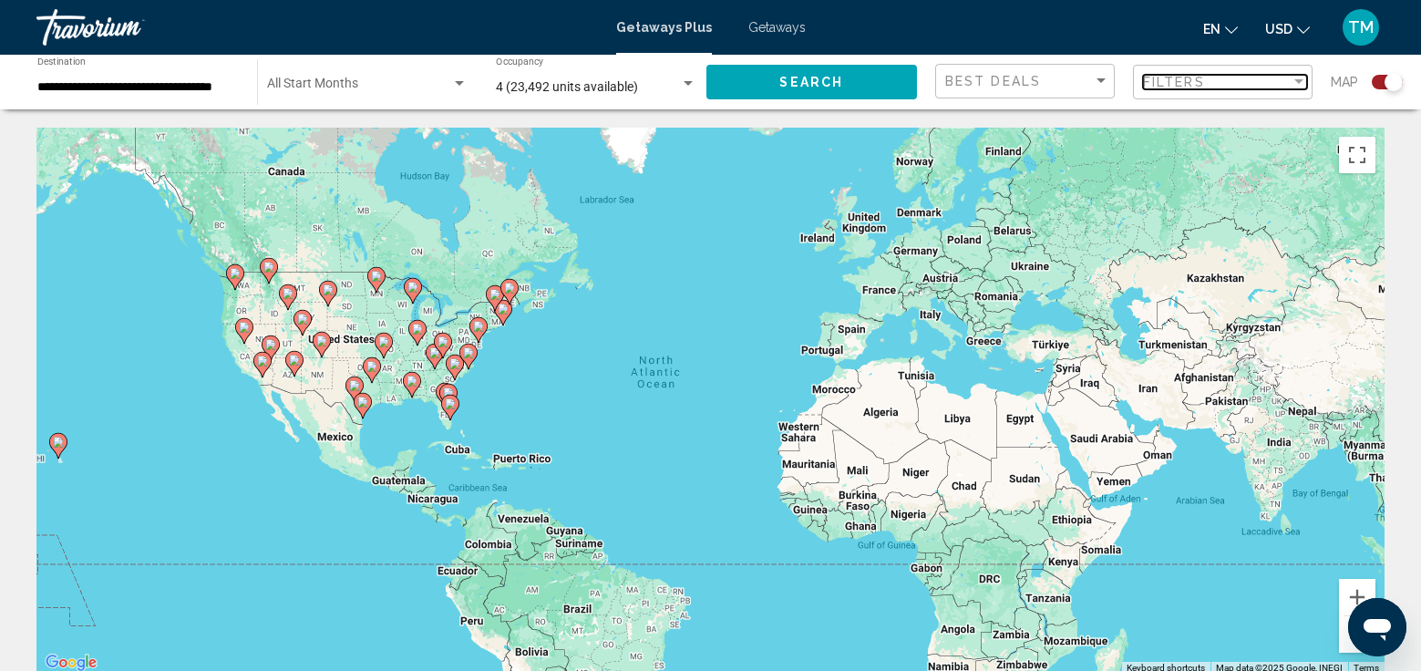
click at [1297, 82] on div "Filter" at bounding box center [1298, 81] width 9 height 5
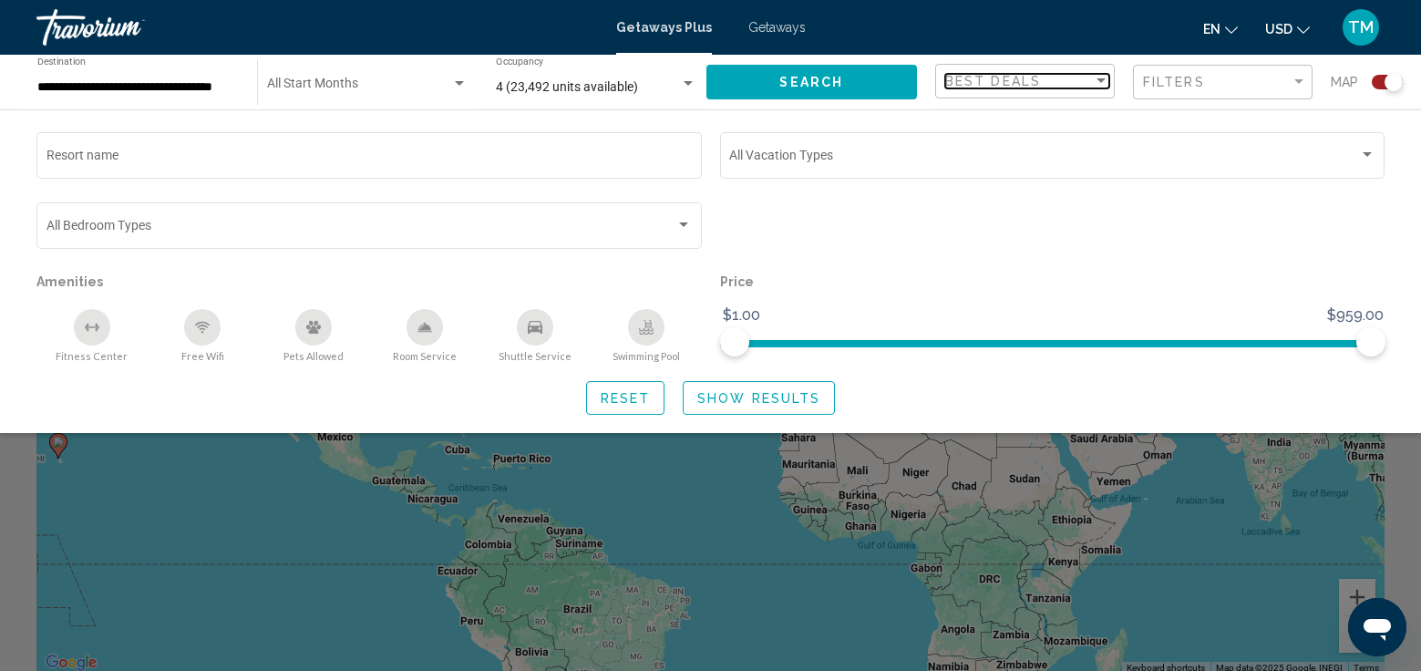
click at [1100, 77] on div "Sort by" at bounding box center [1101, 81] width 16 height 15
click at [1087, 201] on div at bounding box center [710, 335] width 1421 height 671
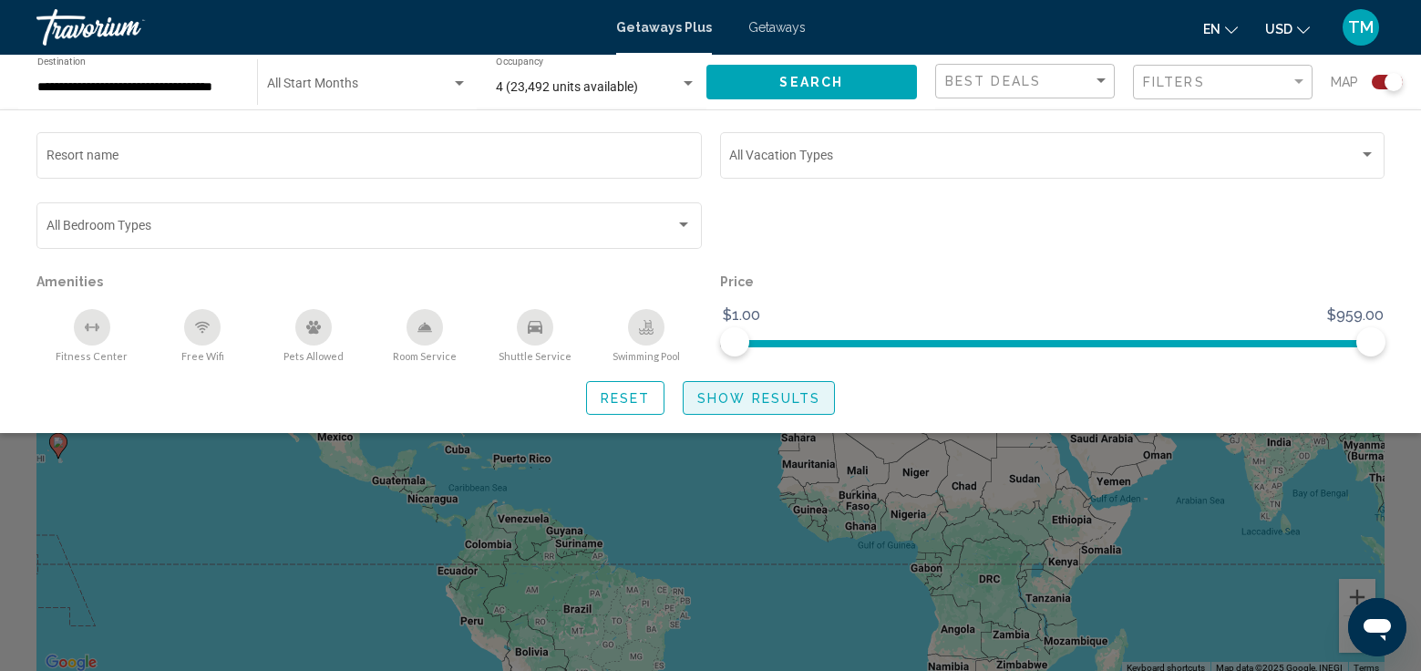
click at [721, 406] on button "Show Results" at bounding box center [759, 398] width 152 height 34
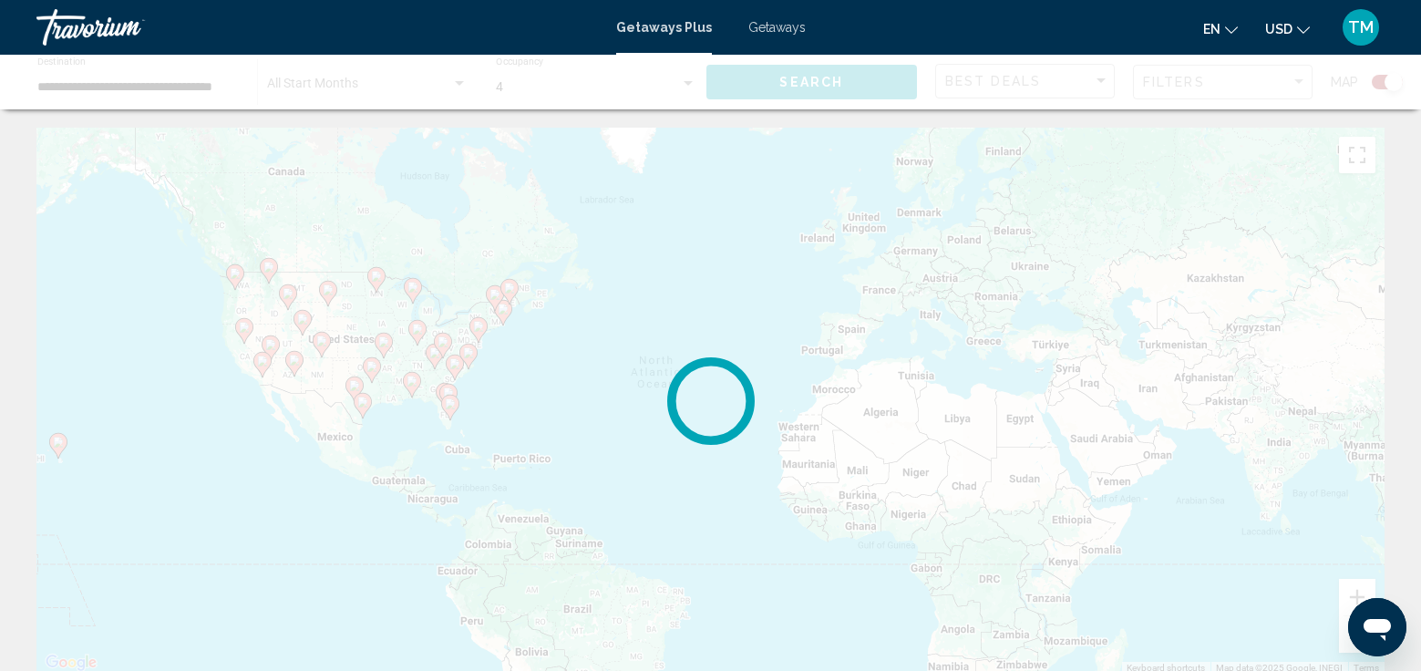
click at [721, 406] on circle "Main content" at bounding box center [710, 400] width 87 height 87
click at [721, 406] on circle "Main content" at bounding box center [710, 400] width 111 height 111
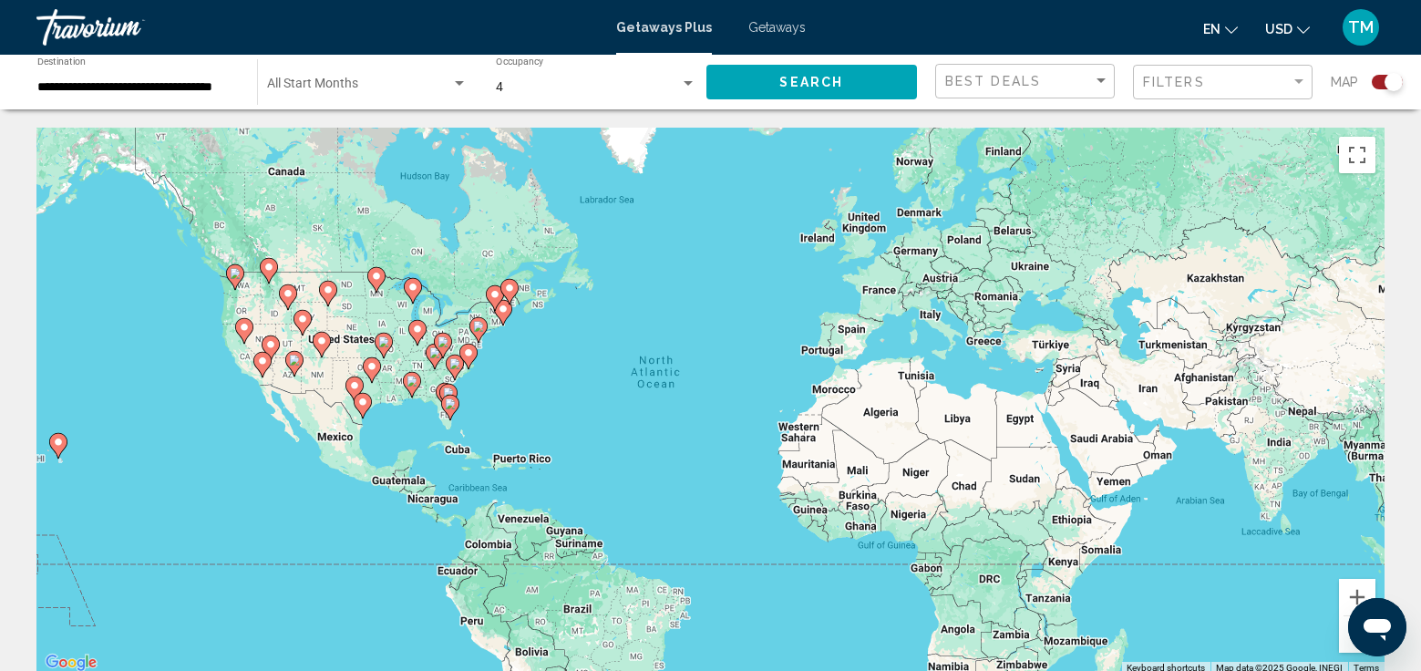
click at [764, 83] on button "Search" at bounding box center [811, 82] width 211 height 34
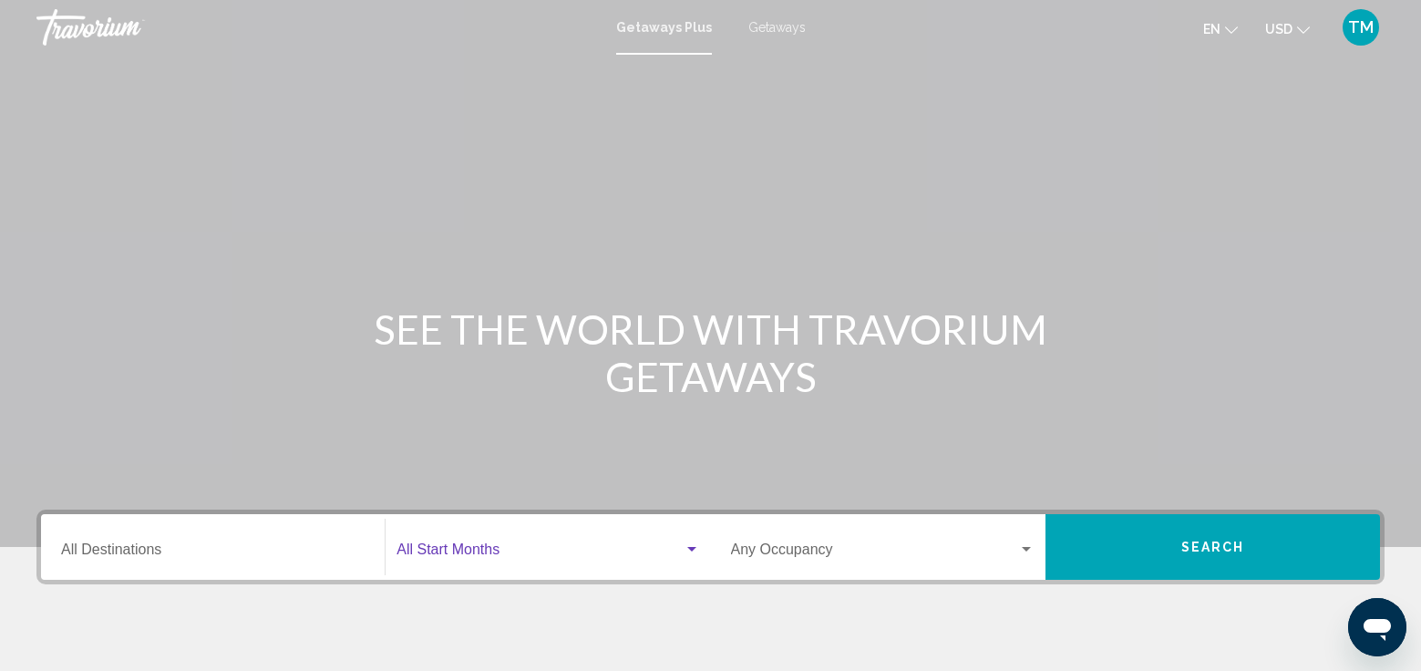
click at [689, 549] on div "Search widget" at bounding box center [691, 549] width 9 height 5
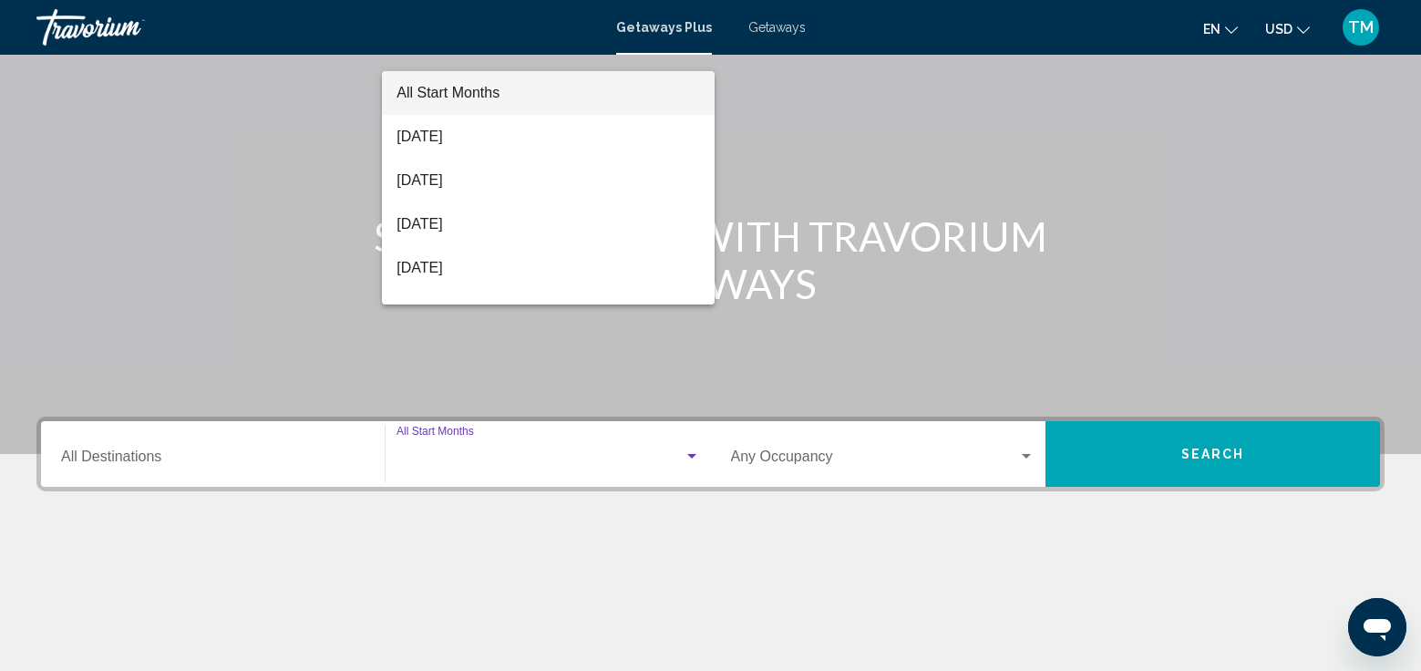
scroll to position [319, 0]
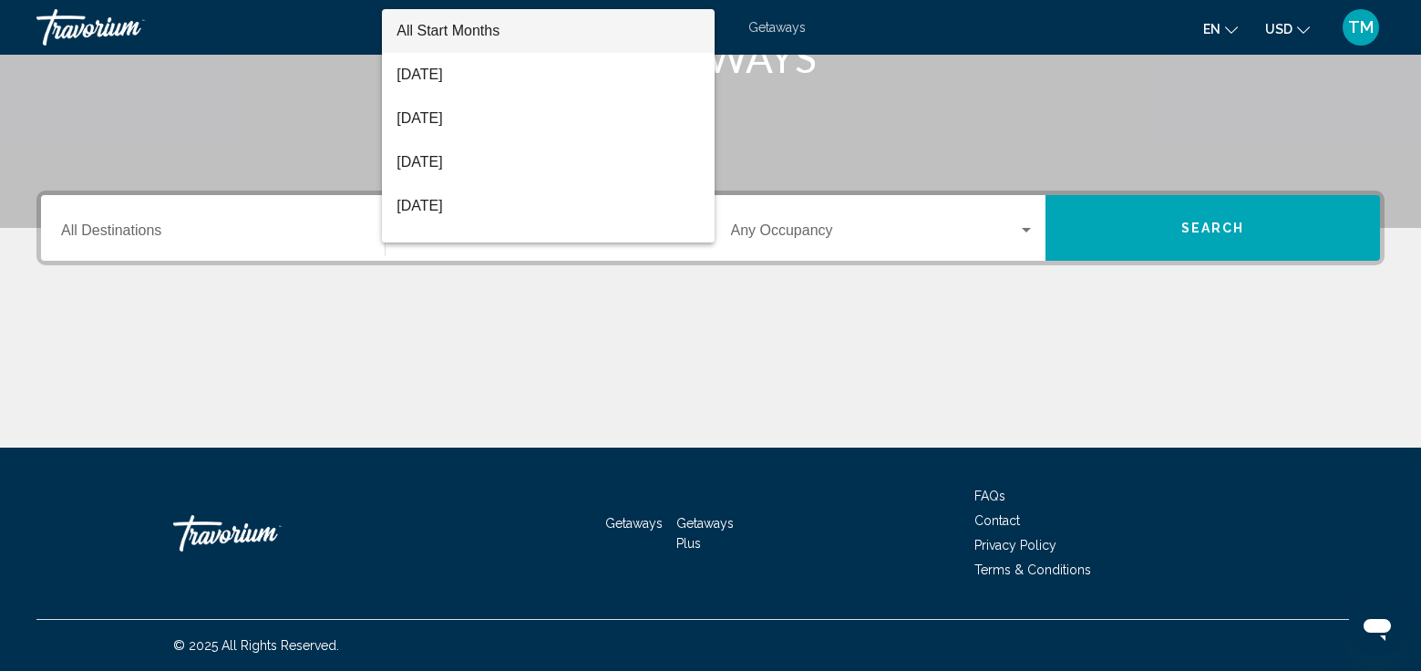
click at [1030, 228] on div at bounding box center [710, 335] width 1421 height 671
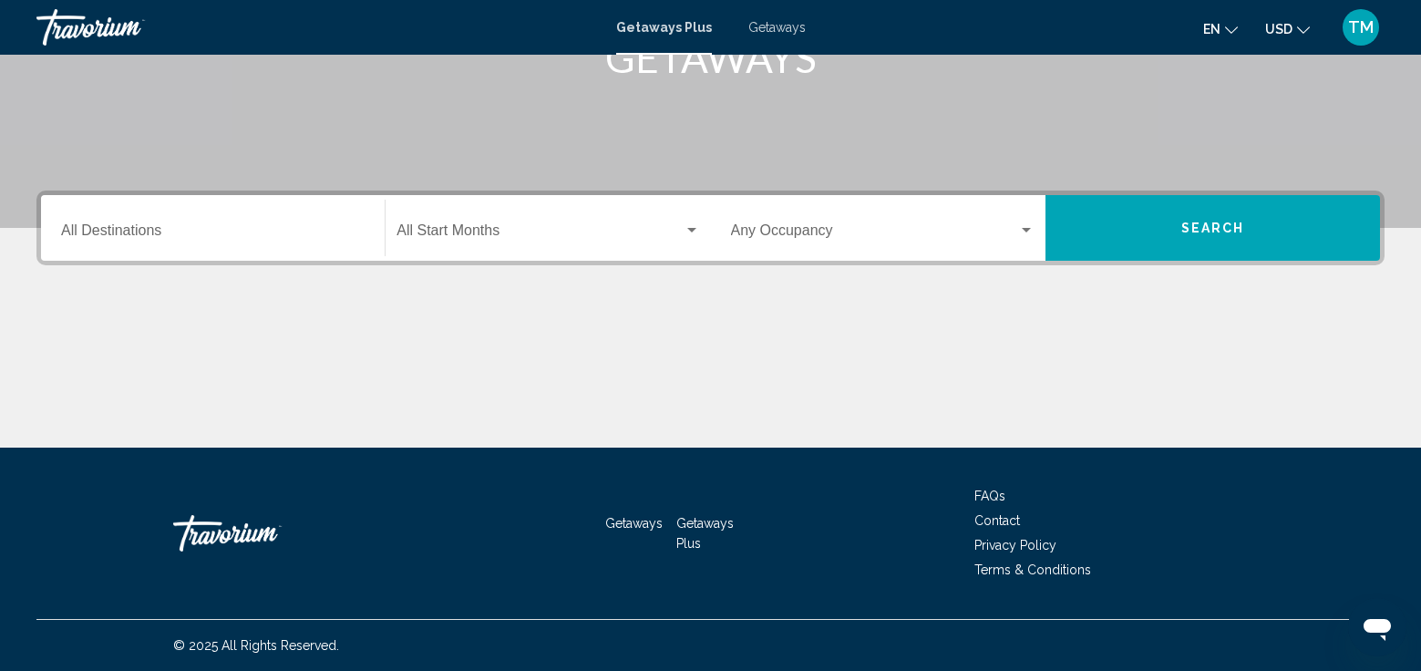
click at [1030, 228] on div "Search widget" at bounding box center [1026, 230] width 9 height 5
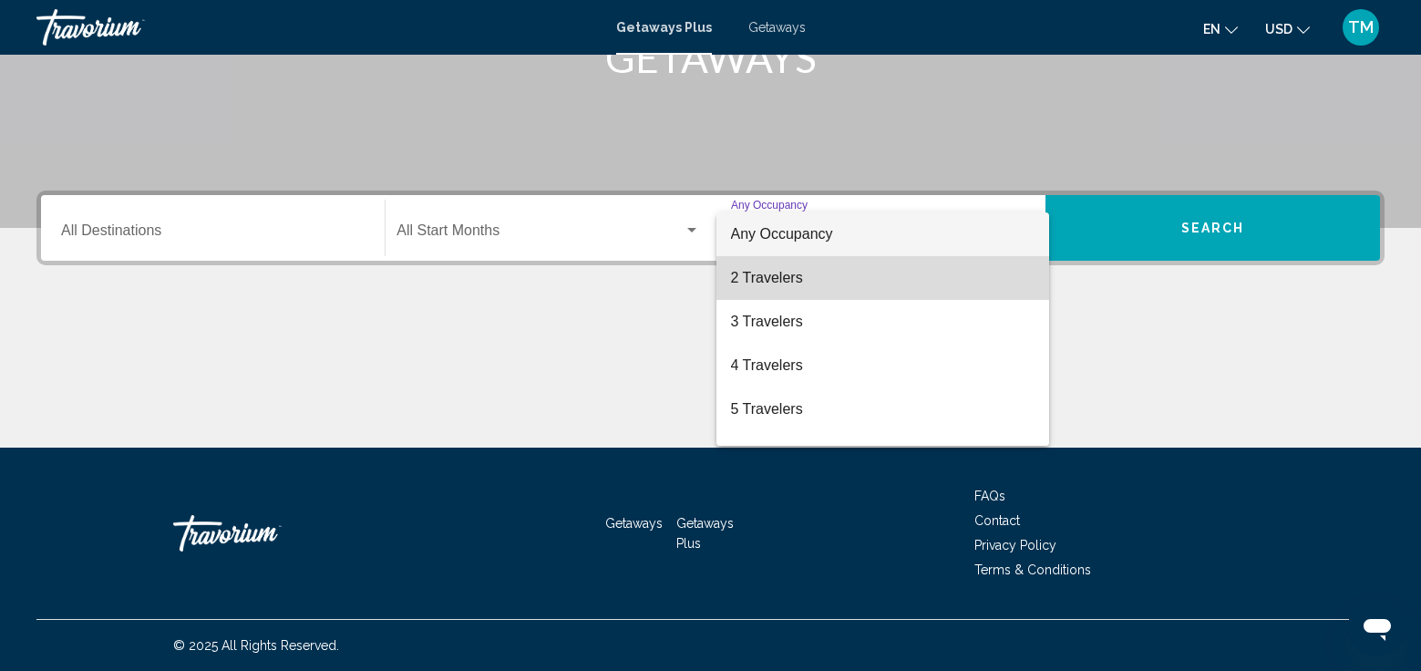
click at [977, 267] on span "2 Travelers" at bounding box center [882, 278] width 303 height 44
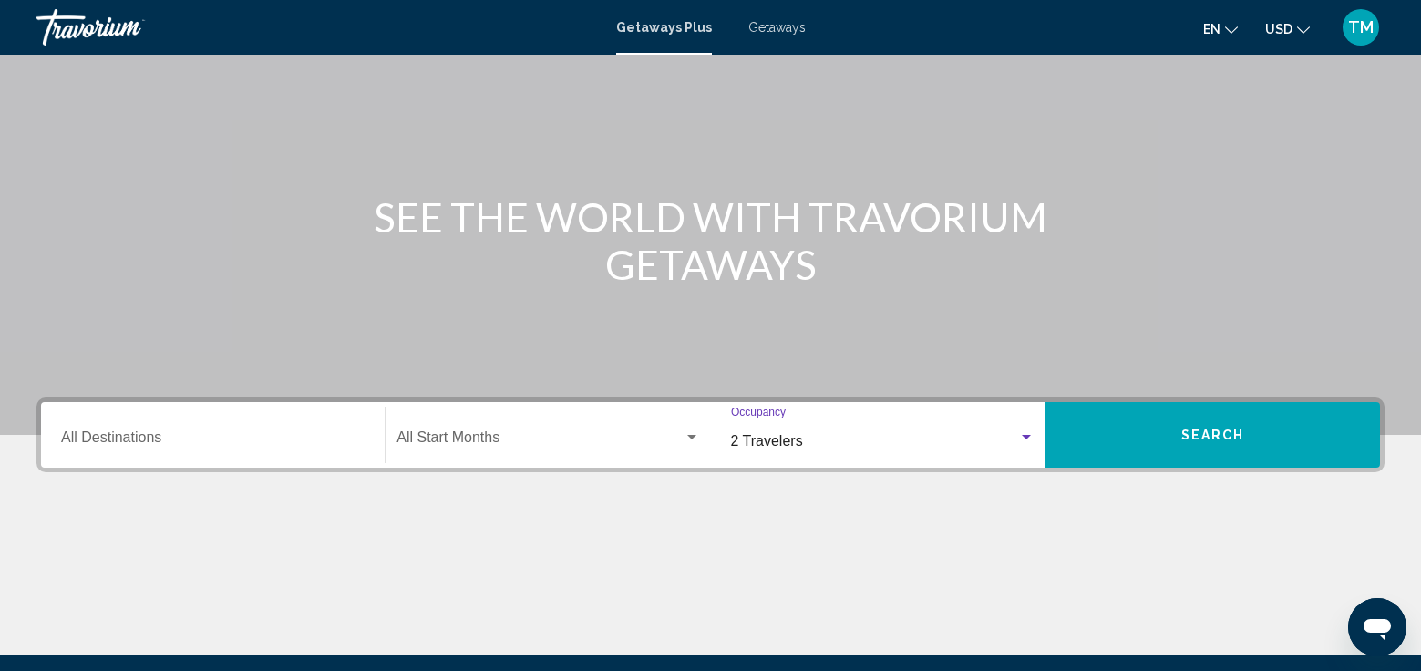
scroll to position [0, 0]
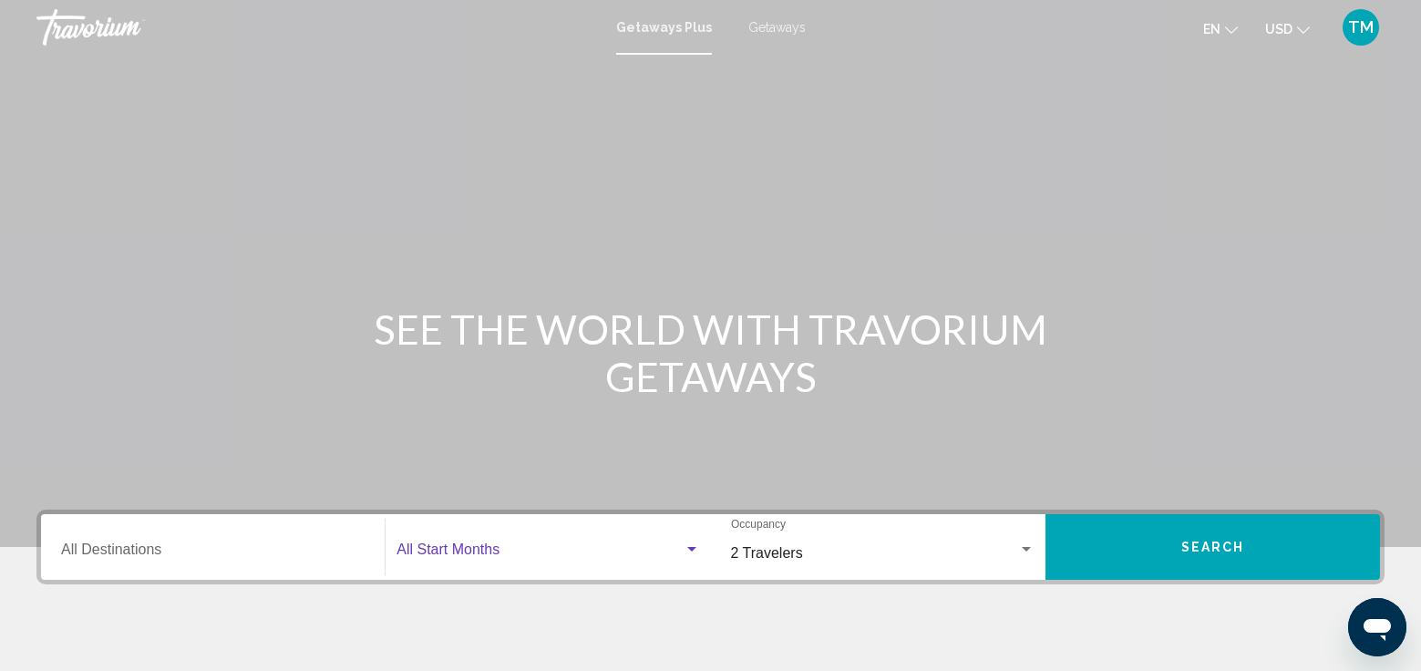
click at [693, 549] on div "Search widget" at bounding box center [691, 549] width 9 height 5
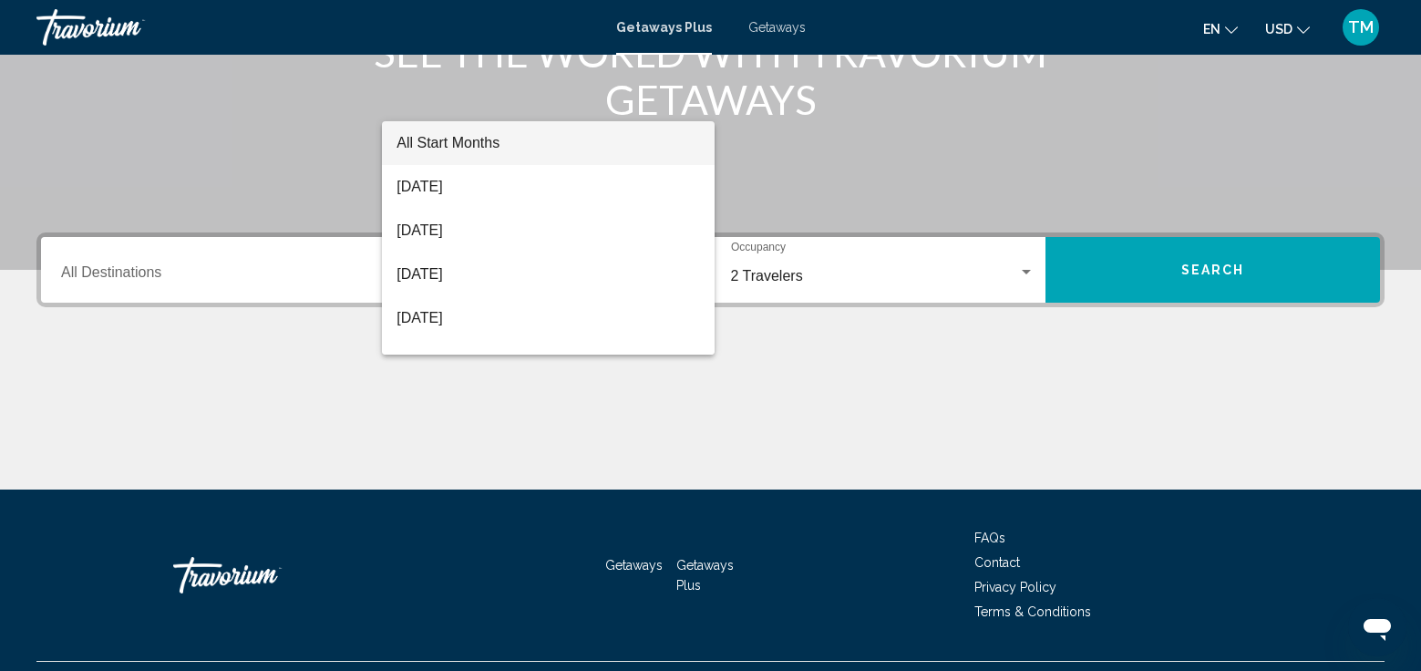
scroll to position [319, 0]
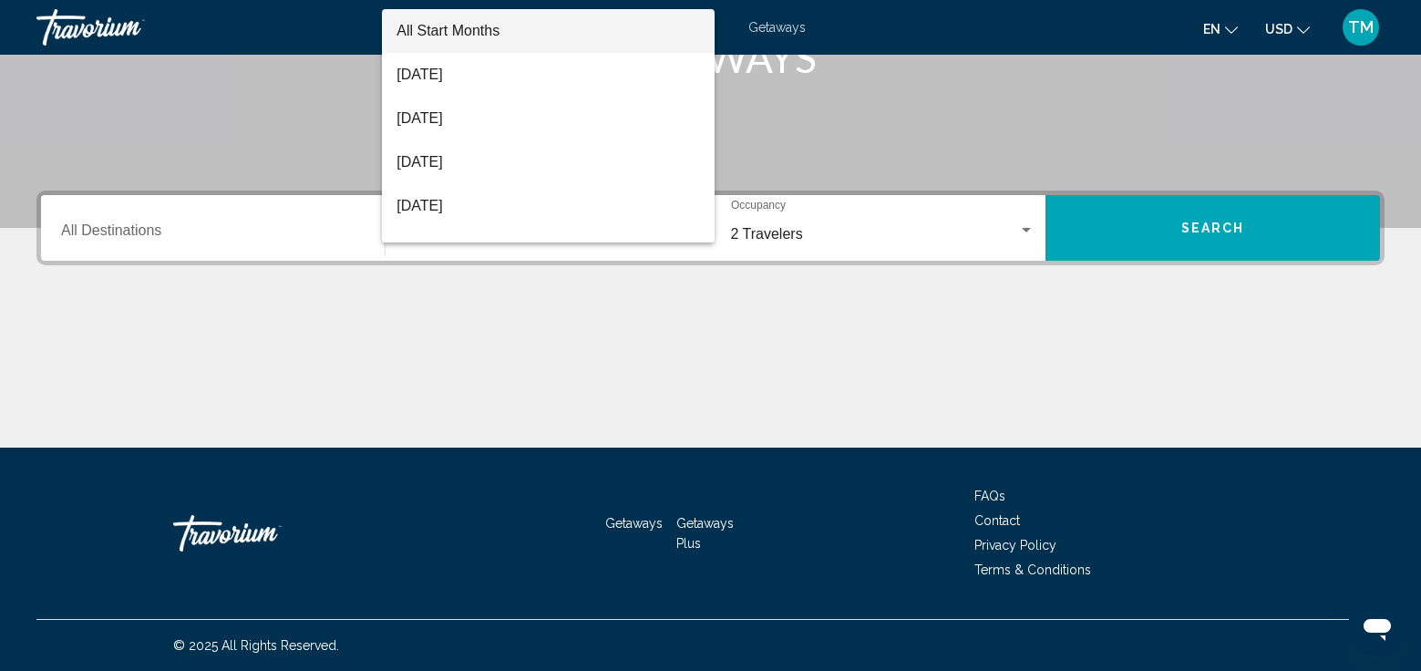
click at [1028, 226] on div at bounding box center [710, 335] width 1421 height 671
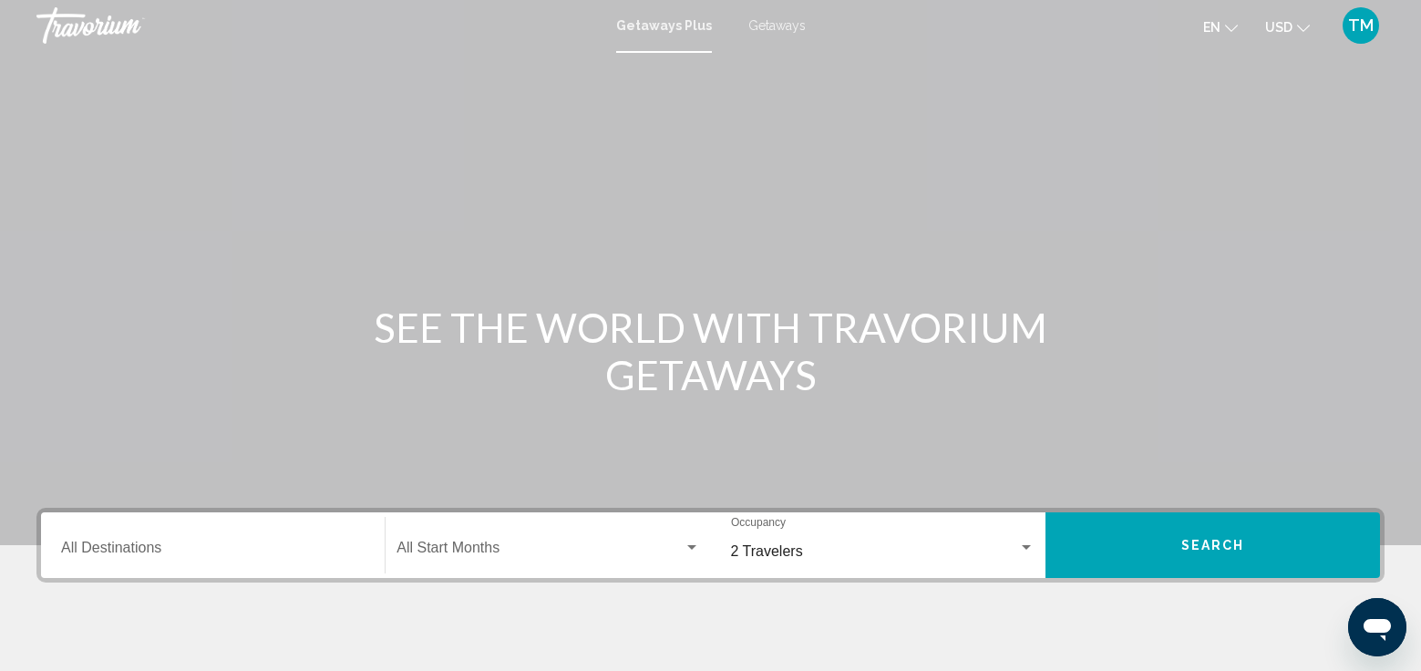
scroll to position [0, 0]
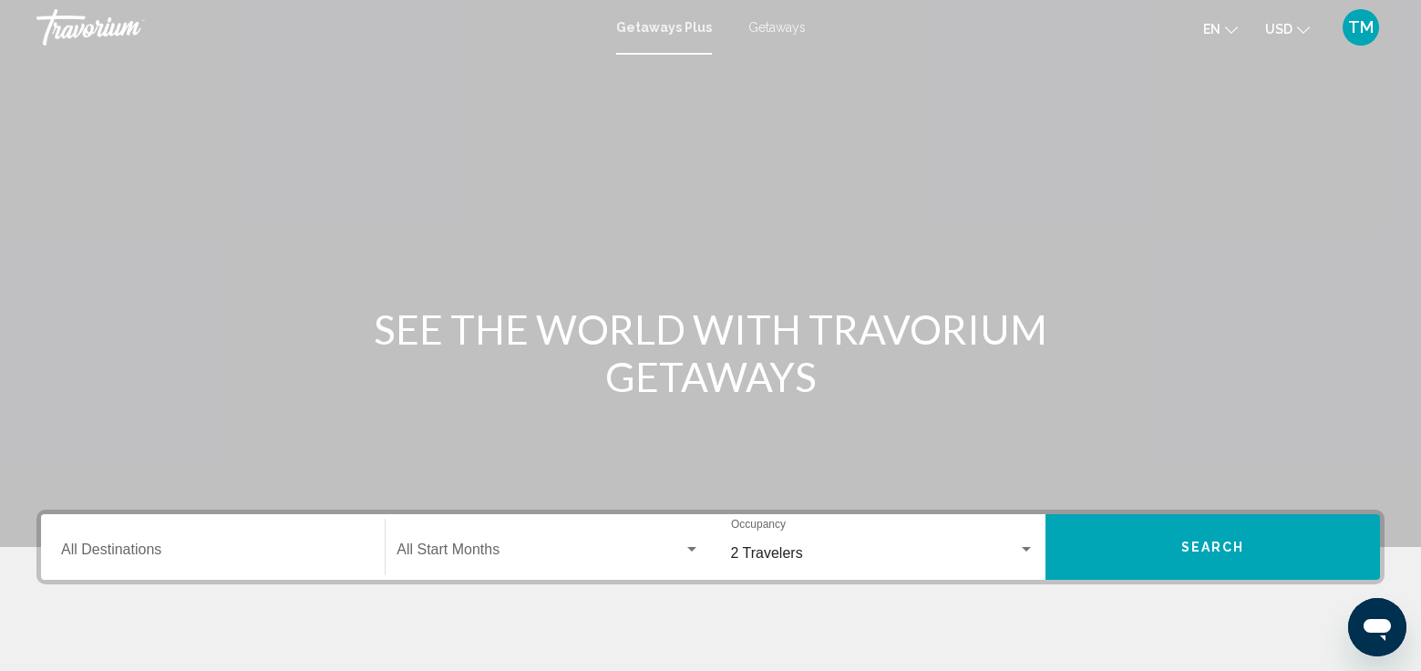
click at [765, 27] on span "Getaways" at bounding box center [776, 27] width 57 height 15
click at [1408, 6] on mat-toolbar "Getaways Plus Getaways en English Español Français Italiano Português русский U…" at bounding box center [710, 27] width 1421 height 55
click at [658, 29] on span "Getaways Plus" at bounding box center [660, 27] width 86 height 15
